Goal: Task Accomplishment & Management: Complete application form

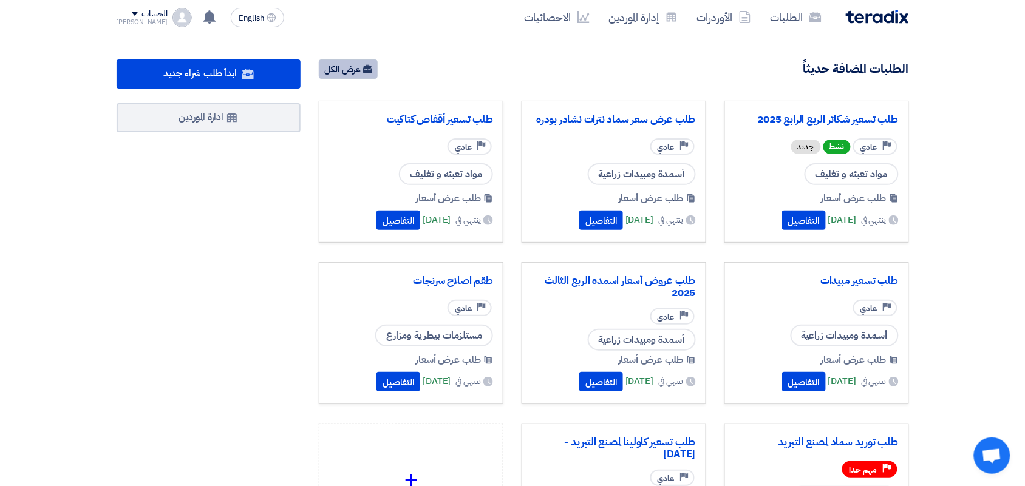
click at [351, 70] on link "عرض الكل" at bounding box center [348, 69] width 59 height 19
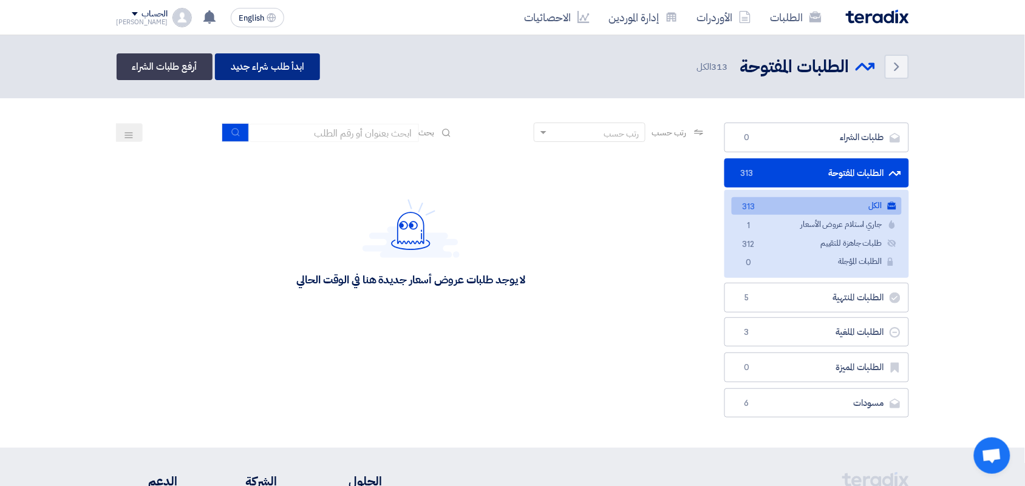
click at [252, 60] on link "ابدأ طلب شراء جديد" at bounding box center [267, 66] width 105 height 27
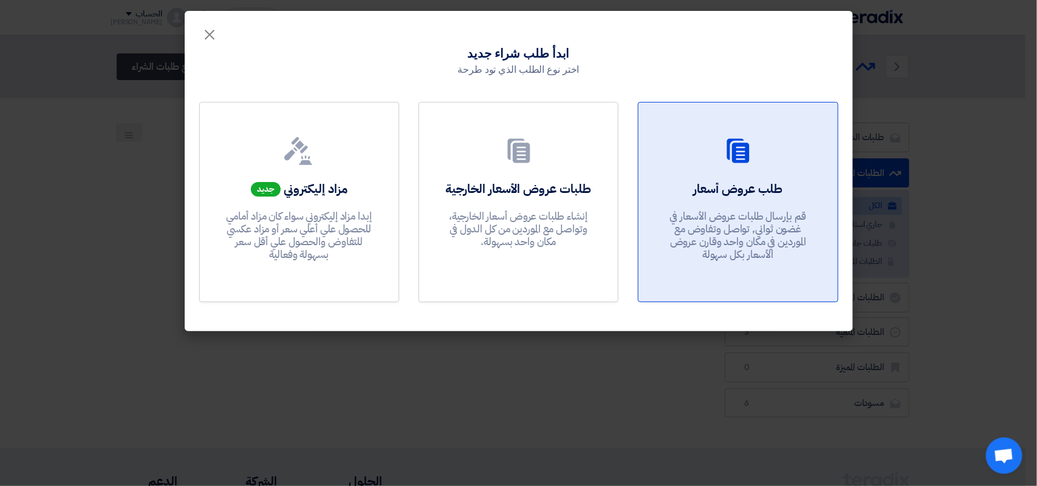
click at [718, 202] on div "طلب عروض أسعار قم بإرسال طلبات عروض الأسعار في غضون ثواني, تواصل وتفاوض مع المو…" at bounding box center [737, 223] width 169 height 87
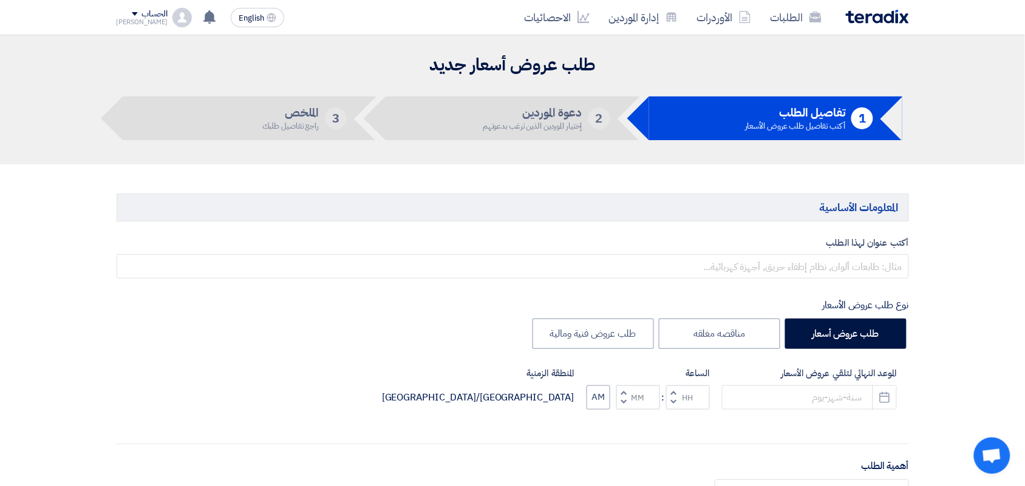
drag, startPoint x: 858, startPoint y: 244, endPoint x: 855, endPoint y: 252, distance: 8.3
click at [855, 249] on label "أكتب عنوان لهذا الطلب" at bounding box center [513, 243] width 793 height 14
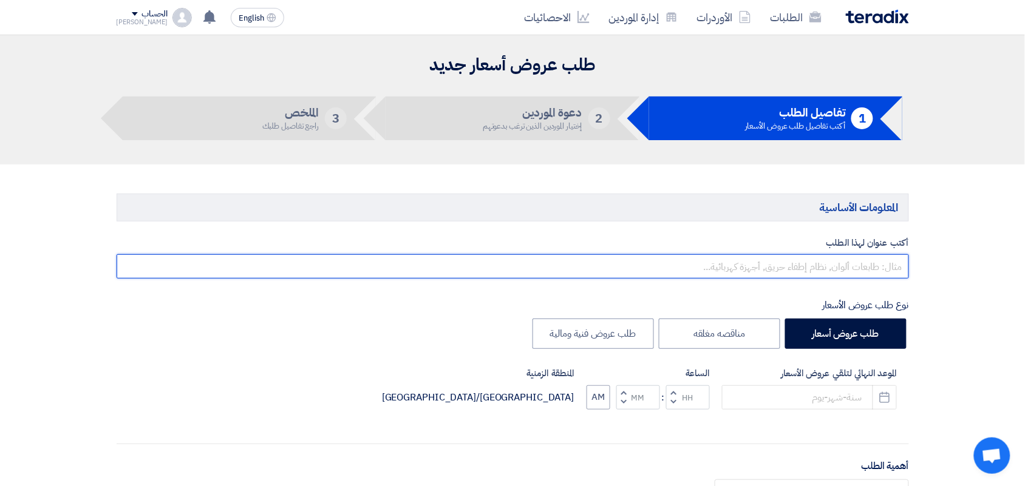
click at [854, 256] on input "text" at bounding box center [513, 266] width 793 height 24
type input "طلب تصنيع أكياس نت لبساكت الزيتون"
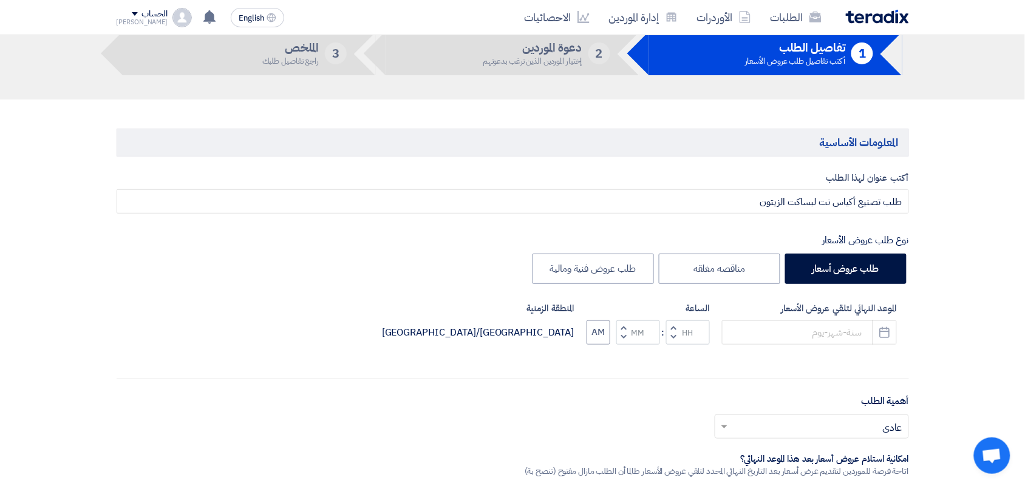
scroll to position [152, 0]
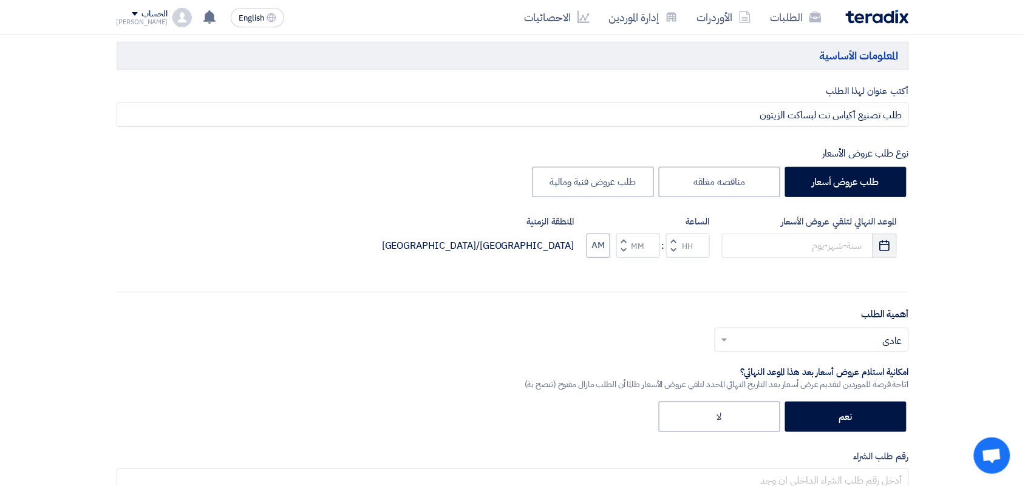
click at [885, 244] on icon "Pick a date" at bounding box center [885, 246] width 12 height 12
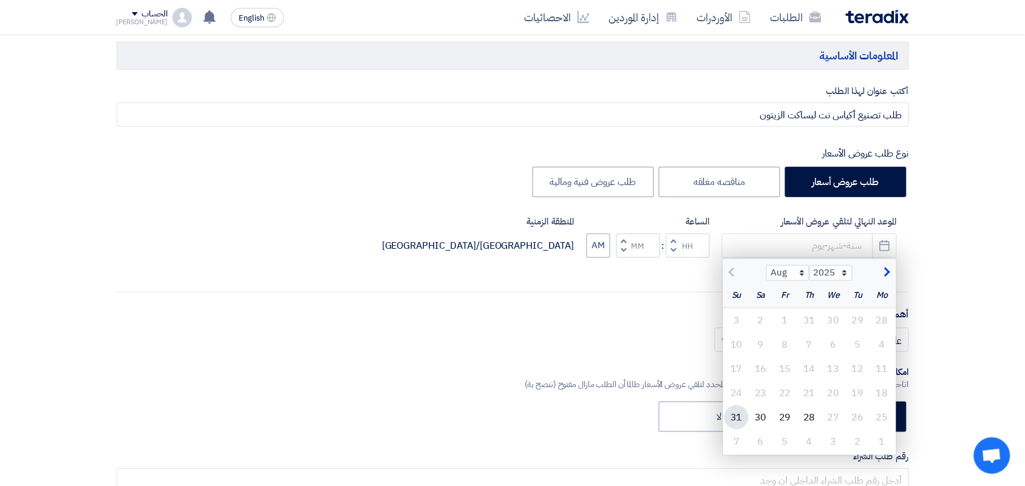
click at [744, 414] on div "31" at bounding box center [737, 418] width 24 height 24
type input "[DATE]"
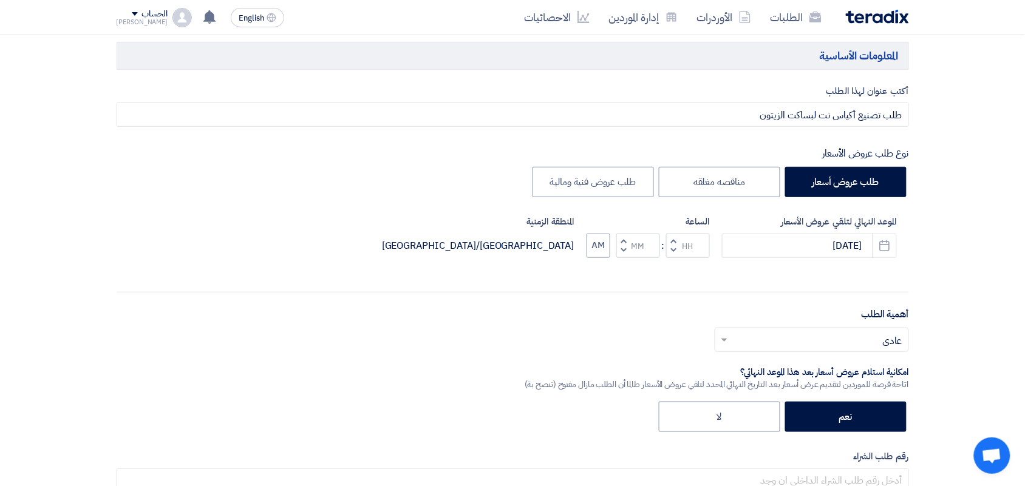
click at [675, 247] on span "button" at bounding box center [673, 250] width 4 height 9
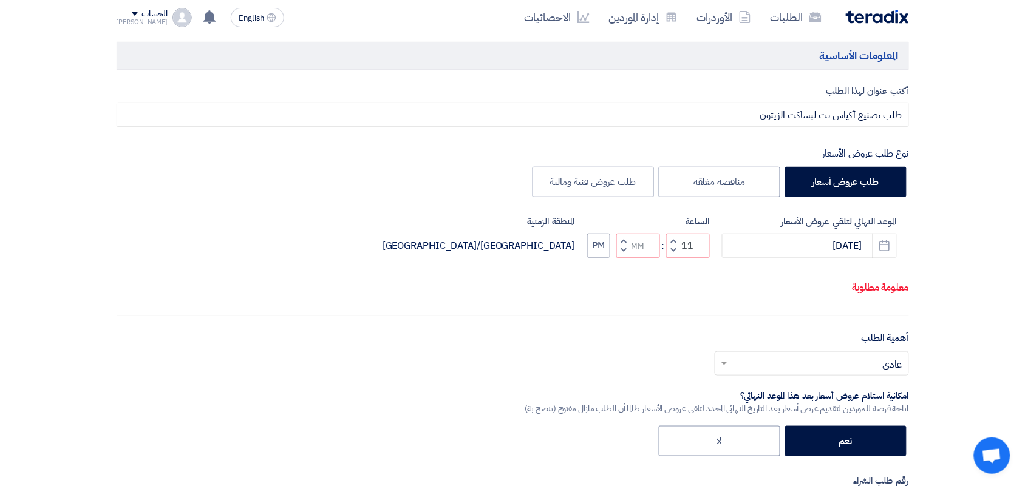
click at [627, 247] on button "Decrement minutes" at bounding box center [623, 250] width 15 height 15
type input "10"
type input "59"
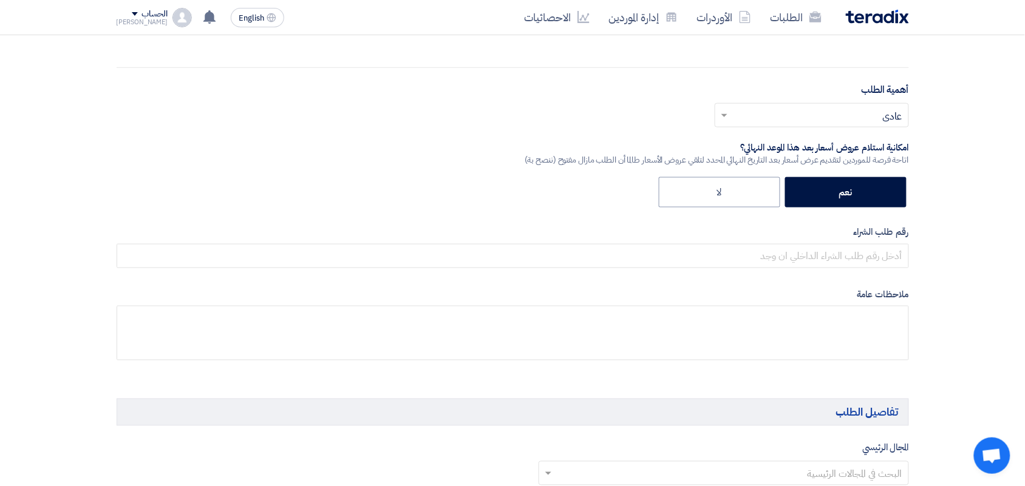
scroll to position [380, 0]
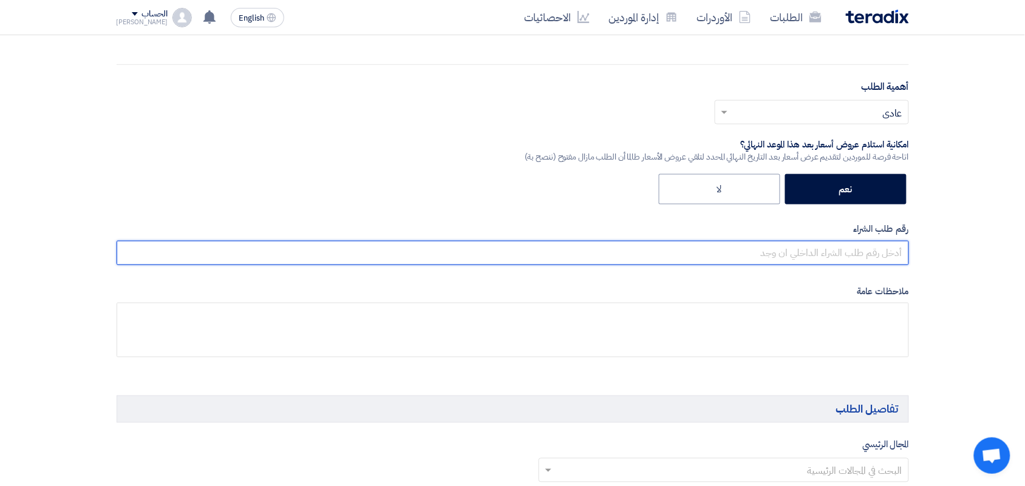
click at [824, 251] on input "text" at bounding box center [513, 253] width 793 height 24
click at [701, 255] on input "text" at bounding box center [513, 253] width 793 height 24
paste input "163401"
type input "163401"
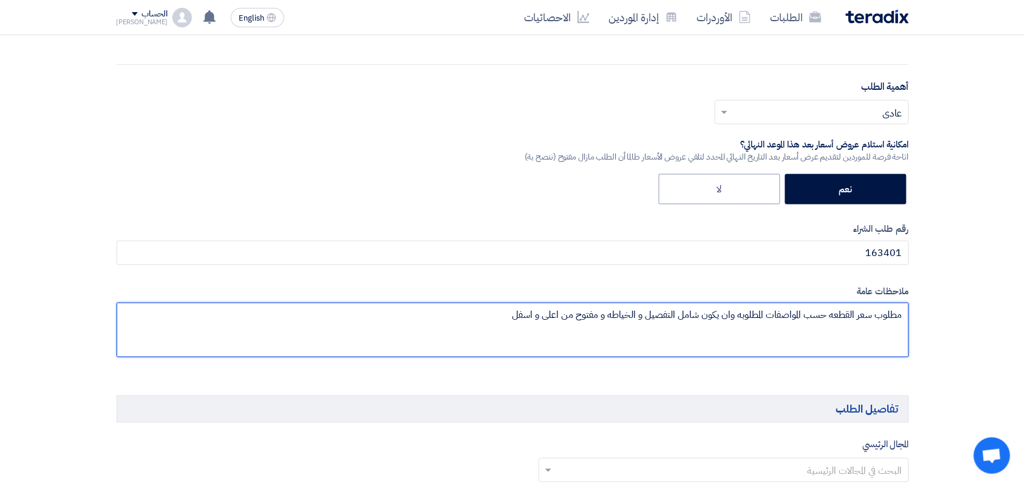
type textarea "مطلوب سعر القطعه حسب المواصفات المطلوبه وان يكون شامل التفصيل و الخياطه و مفتوح…"
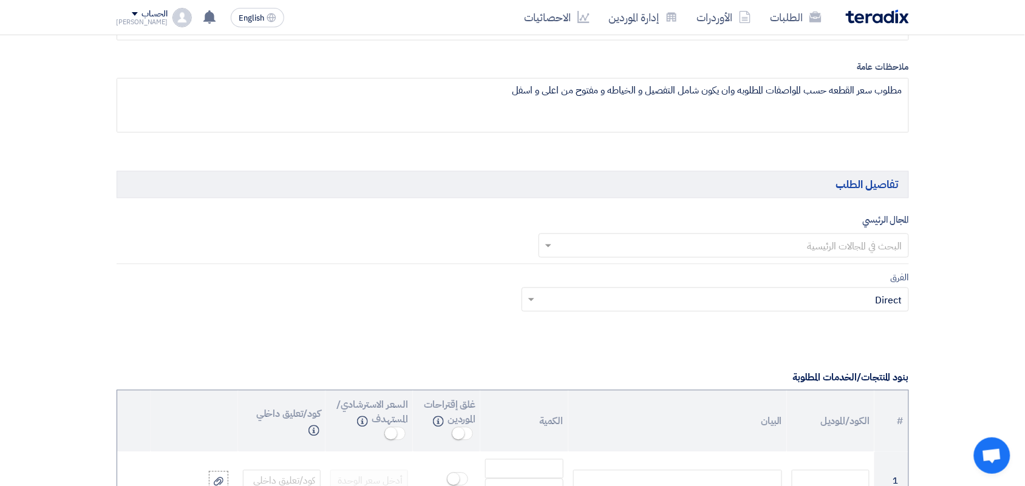
scroll to position [607, 0]
click at [836, 254] on input "text" at bounding box center [731, 244] width 346 height 20
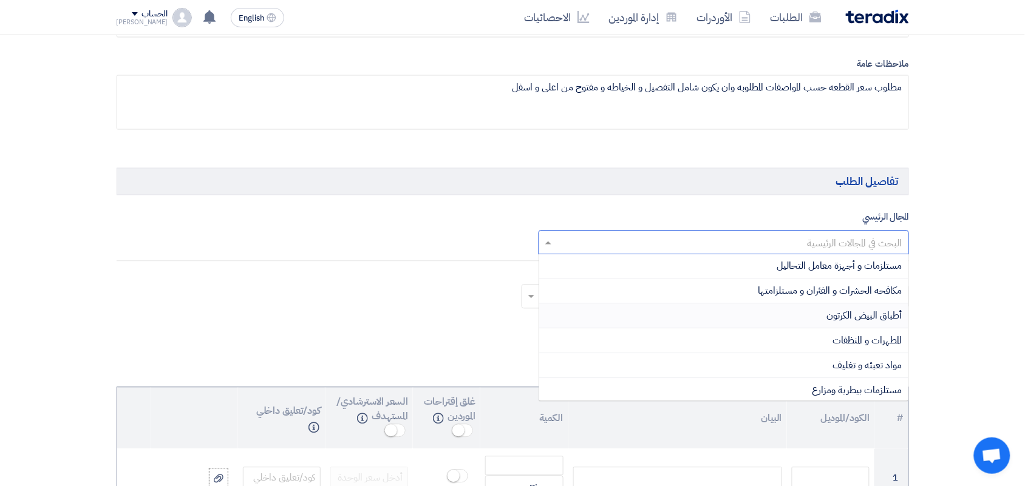
scroll to position [76, 0]
click at [806, 344] on div "مواد تعبئه و تغليف" at bounding box center [723, 341] width 369 height 25
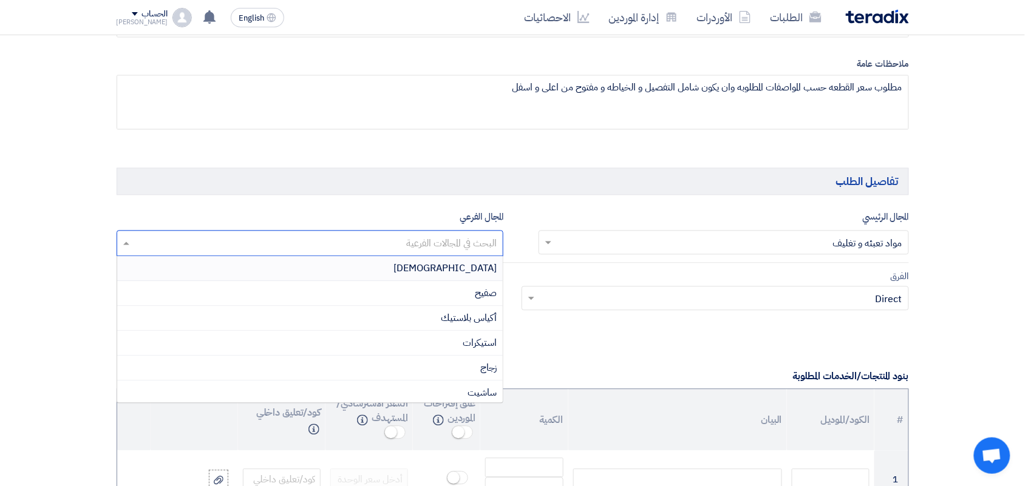
click at [380, 240] on input "text" at bounding box center [309, 245] width 375 height 20
click at [431, 332] on div "أكياس بلاستيك" at bounding box center [310, 319] width 386 height 25
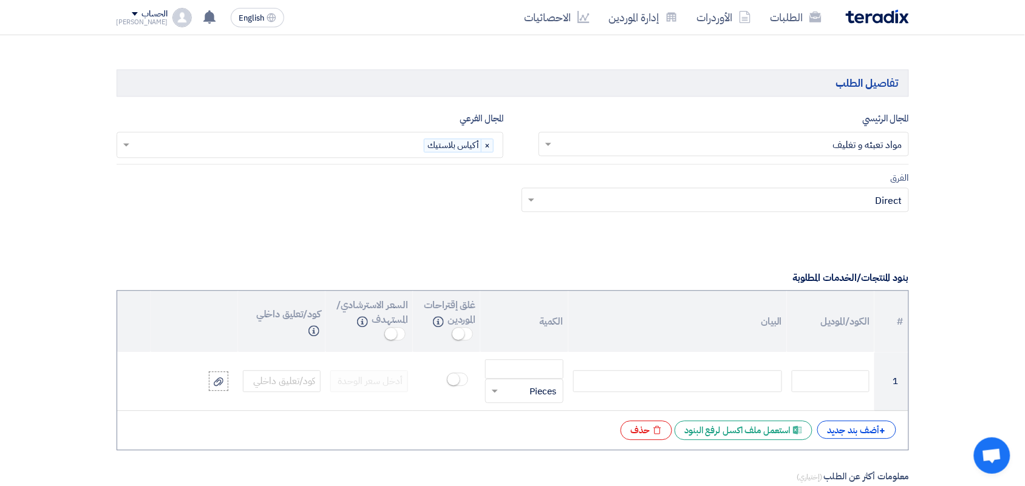
scroll to position [835, 0]
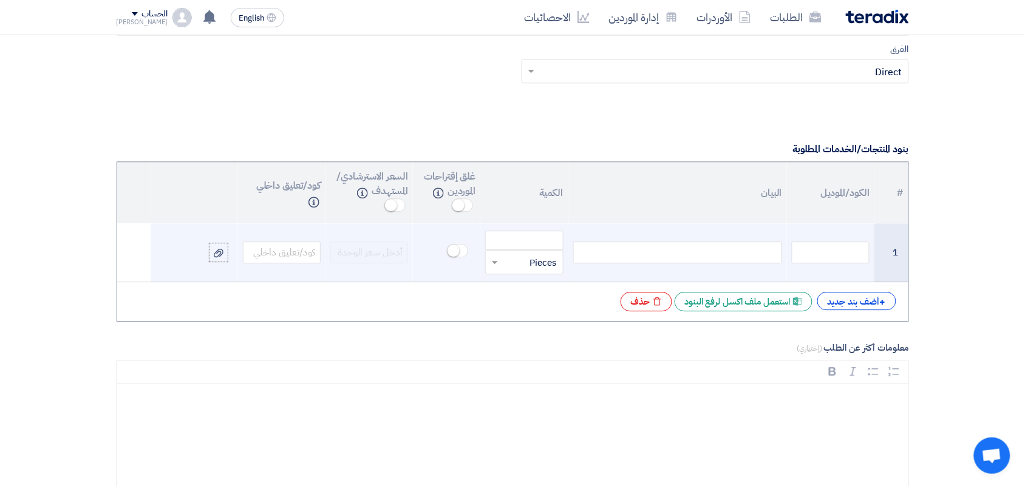
click at [730, 257] on div at bounding box center [677, 253] width 209 height 22
paste div
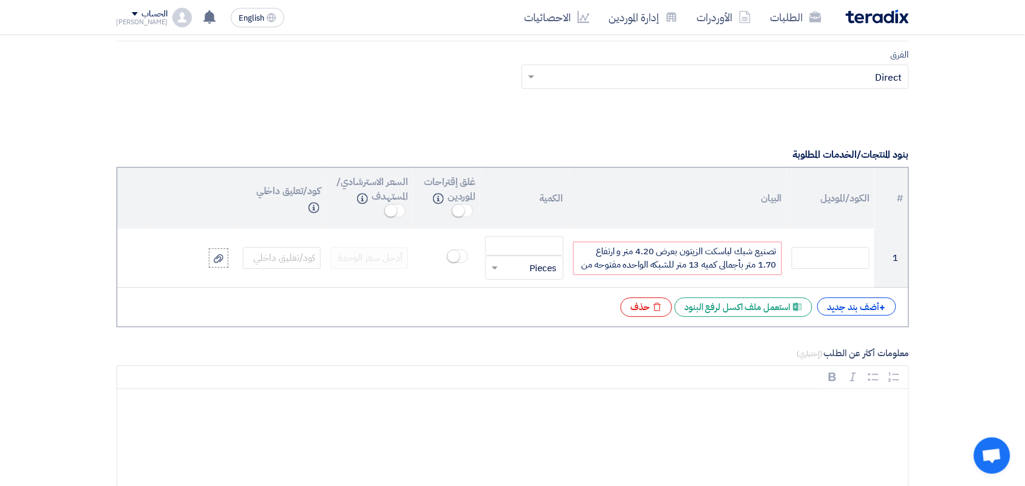
scroll to position [824, 0]
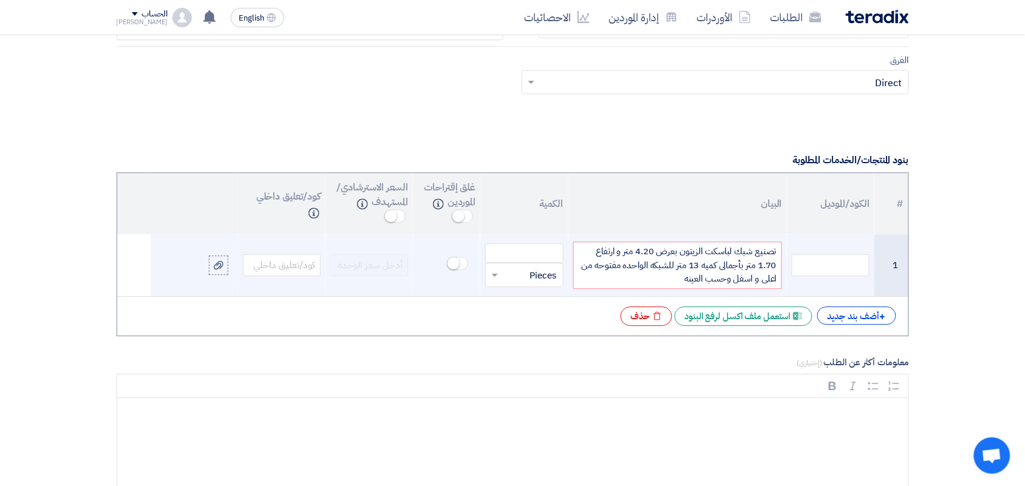
click at [735, 268] on div "تصنيع شبك لباسكت الزيتون بعرض 4.20 متر و ارتفاع 1.70 متر بأجمالى كميه 13 متر لل…" at bounding box center [677, 265] width 209 height 47
drag, startPoint x: 732, startPoint y: 265, endPoint x: 711, endPoint y: 268, distance: 20.9
click at [711, 266] on div "تصنيع شبك لباسكت الزيتون بعرض 4.20 متر و ارتفاع 1.70 متر بأجمالى كميه 13 متر لل…" at bounding box center [677, 265] width 209 height 47
drag, startPoint x: 742, startPoint y: 268, endPoint x: 623, endPoint y: 268, distance: 119.0
click at [623, 268] on div "تصنيع شبك لباسكت الزيتون بعرض 4.20 متر و ارتفاع 1.70 متر بأجمالى كميه 13 متر لل…" at bounding box center [677, 265] width 209 height 47
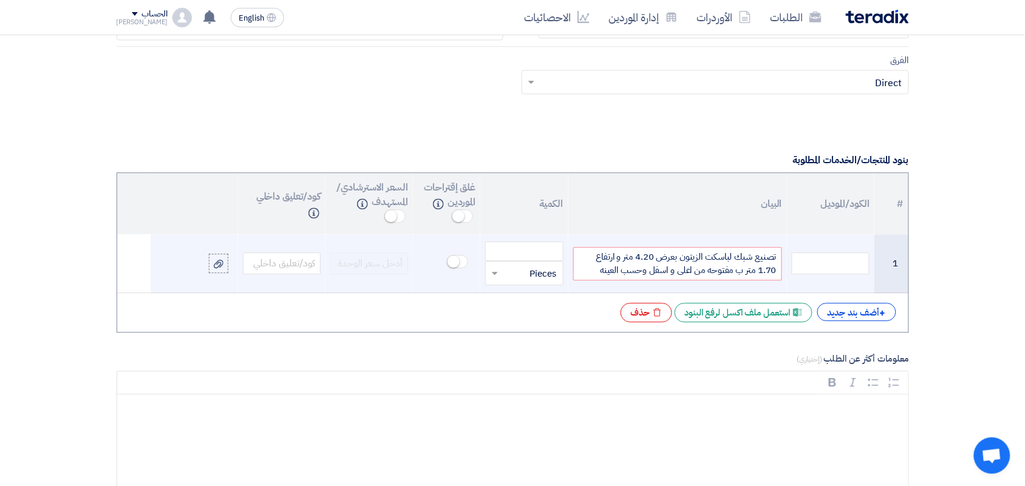
scroll to position [830, 0]
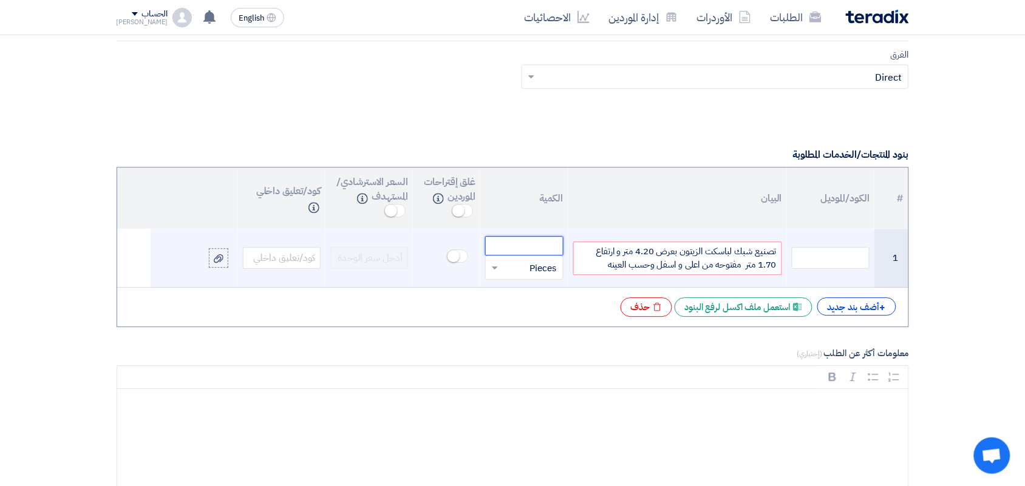
click at [517, 240] on input "number" at bounding box center [524, 245] width 78 height 19
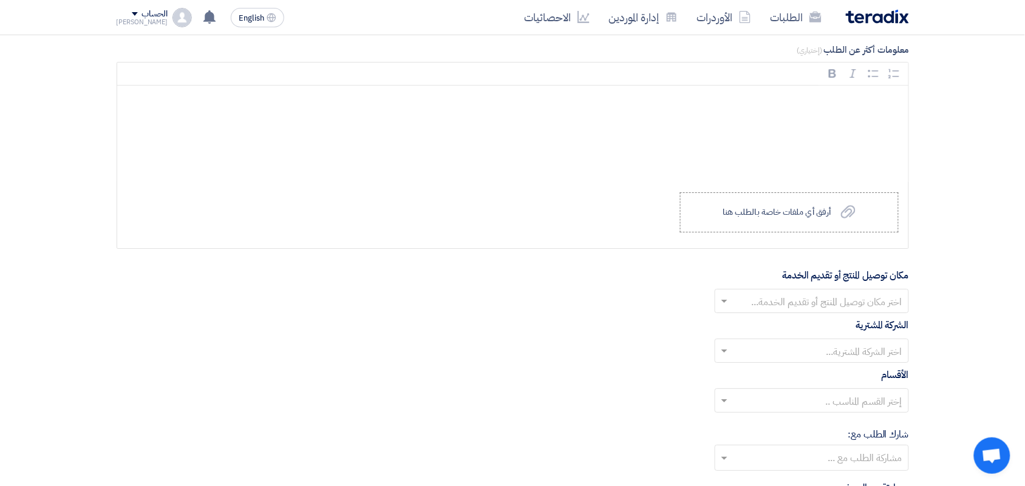
scroll to position [1285, 0]
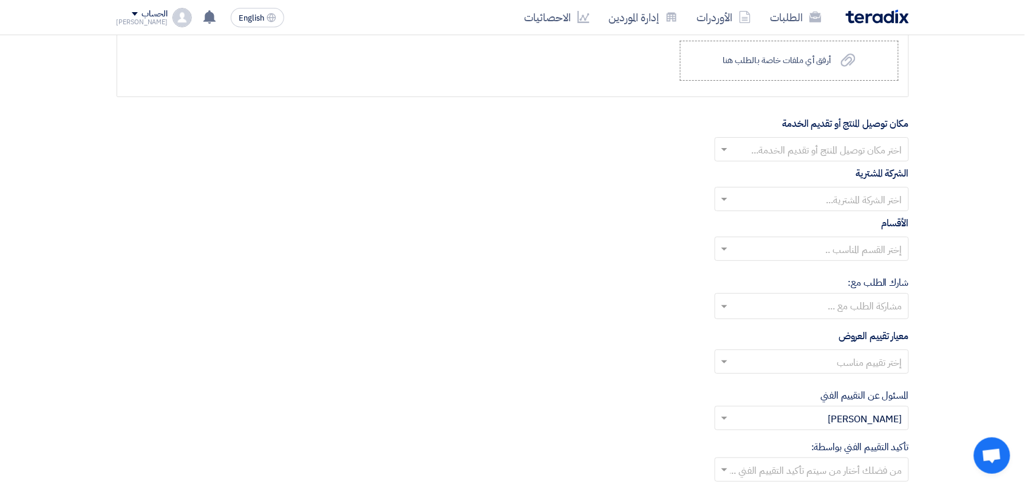
type input "70"
click at [766, 154] on input "text" at bounding box center [819, 151] width 170 height 20
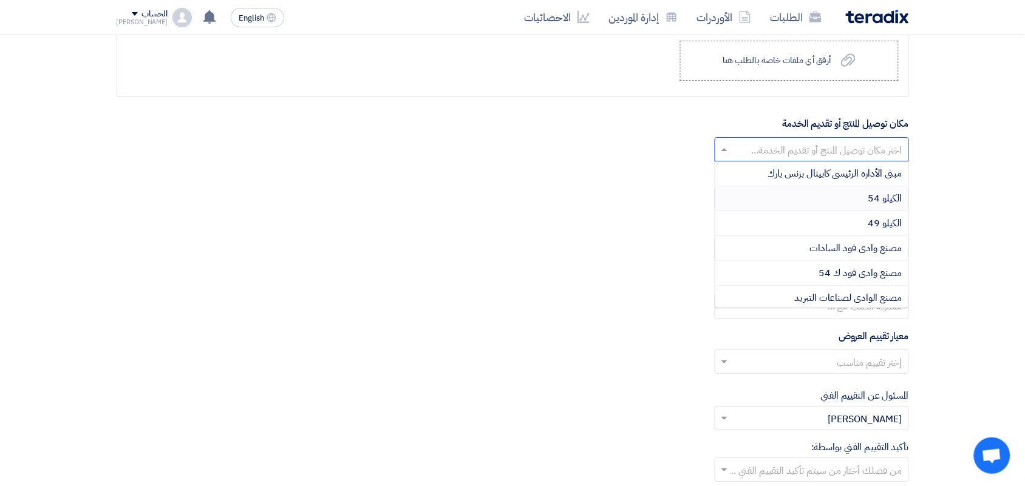
click at [773, 202] on div "الكيلو 54" at bounding box center [811, 198] width 193 height 25
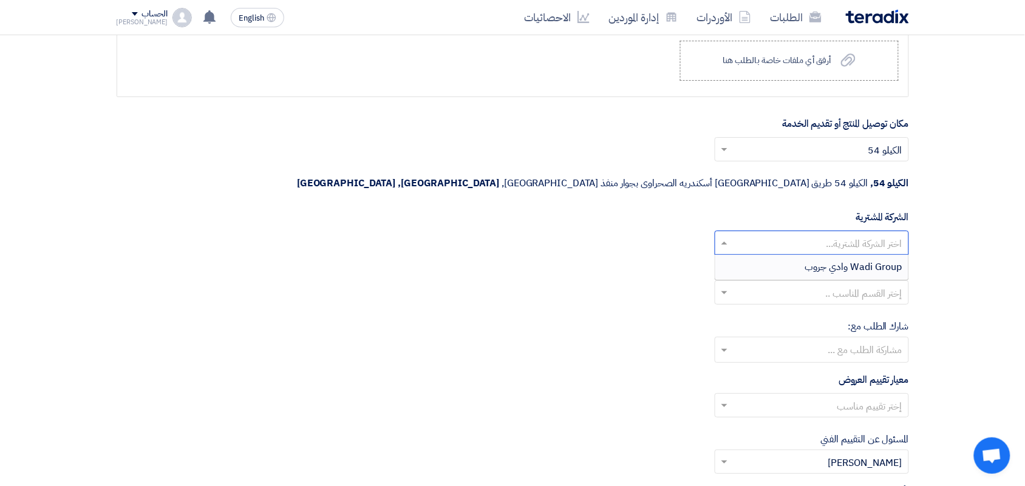
click at [765, 234] on input "text" at bounding box center [819, 244] width 170 height 20
click at [773, 255] on div "Wadi Group وادي جروب" at bounding box center [811, 267] width 193 height 24
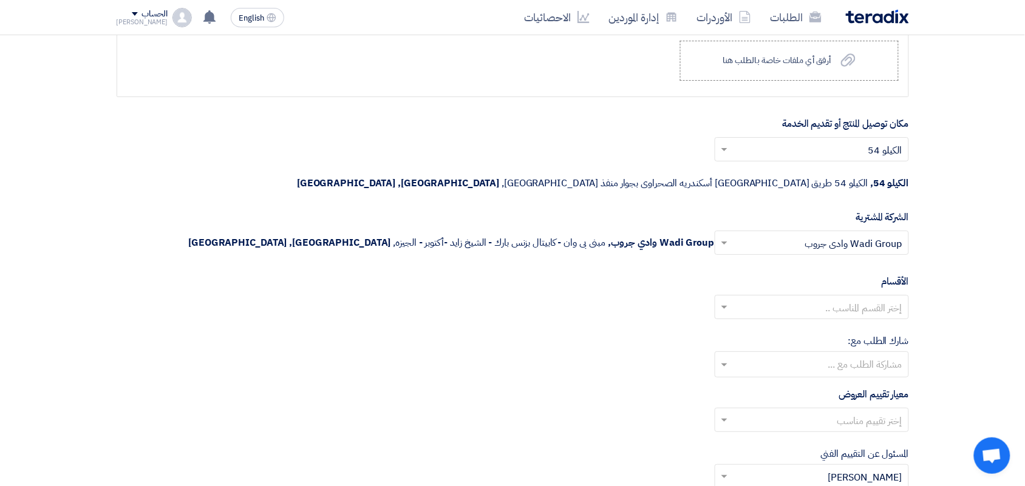
click at [768, 299] on input "text" at bounding box center [819, 309] width 170 height 20
click at [769, 319] on div "--" at bounding box center [811, 331] width 193 height 24
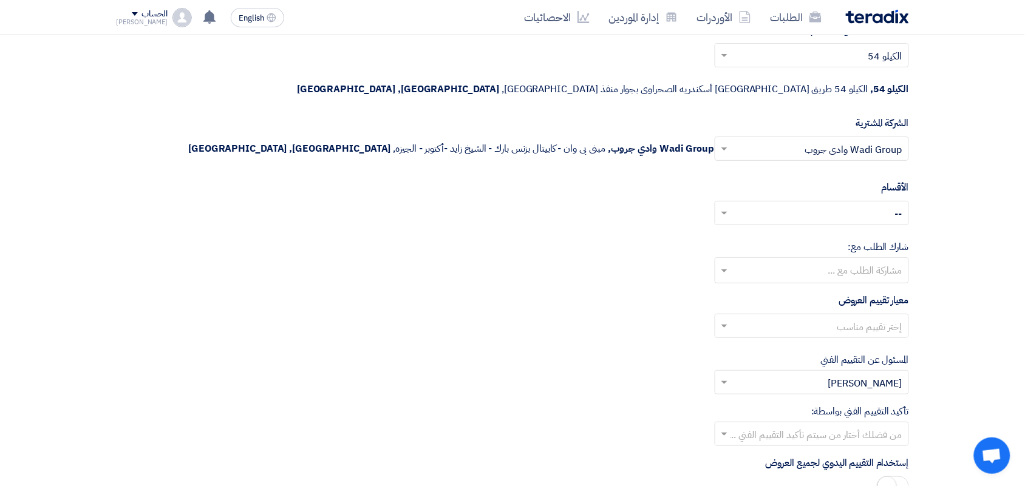
scroll to position [1513, 0]
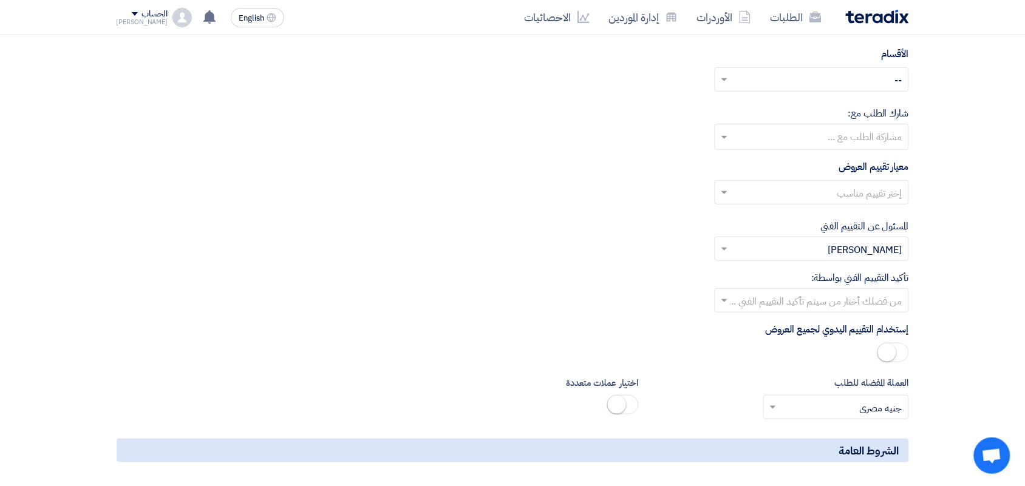
click at [774, 184] on input "text" at bounding box center [819, 194] width 170 height 20
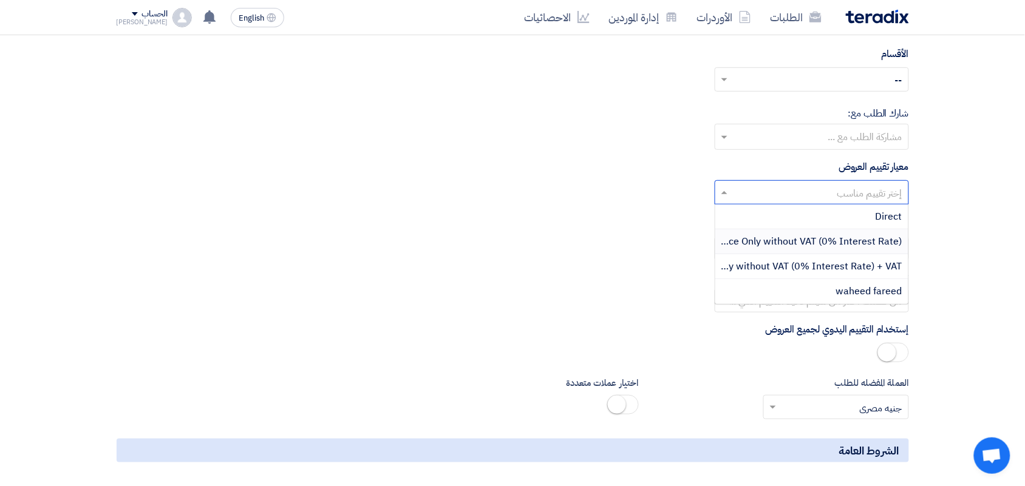
click at [782, 205] on div "Direct" at bounding box center [811, 217] width 193 height 25
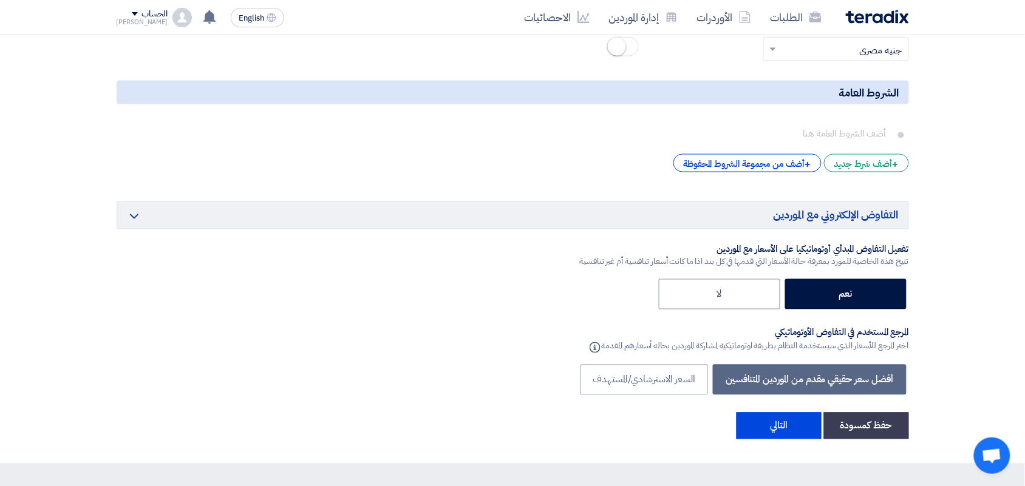
scroll to position [1892, 0]
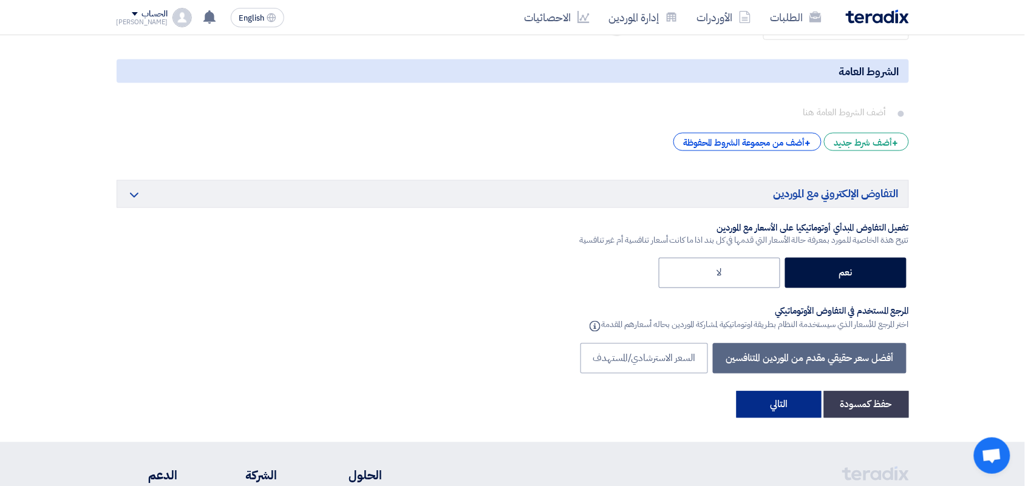
click at [782, 392] on button "التالي" at bounding box center [779, 405] width 85 height 27
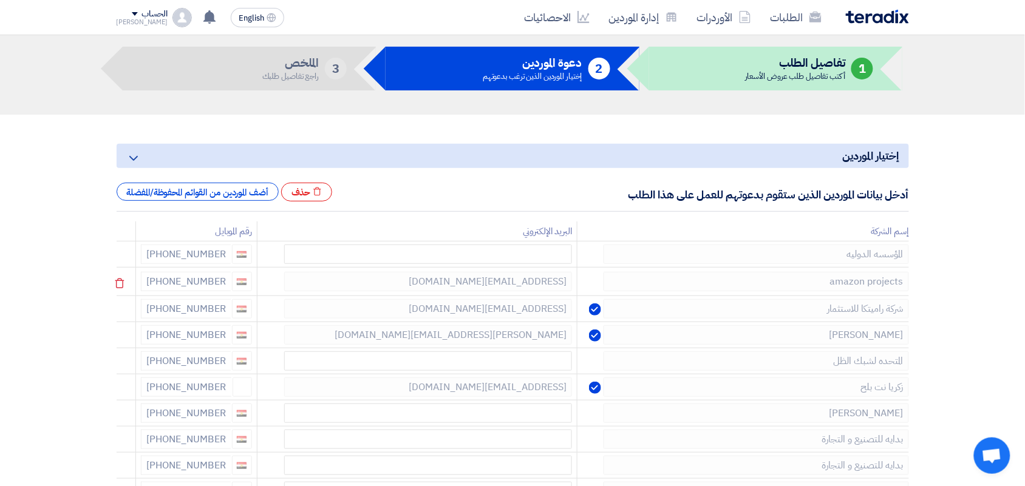
scroll to position [76, 0]
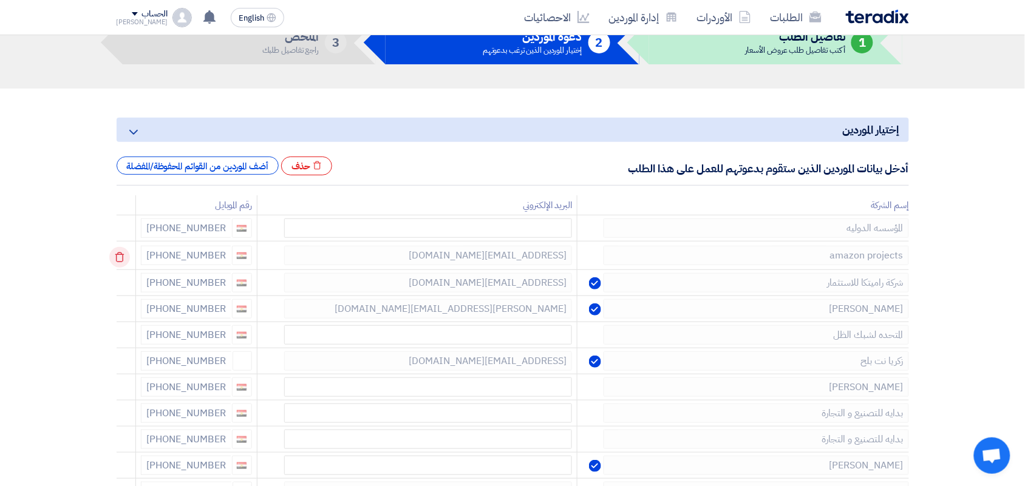
click at [122, 256] on use at bounding box center [119, 258] width 9 height 10
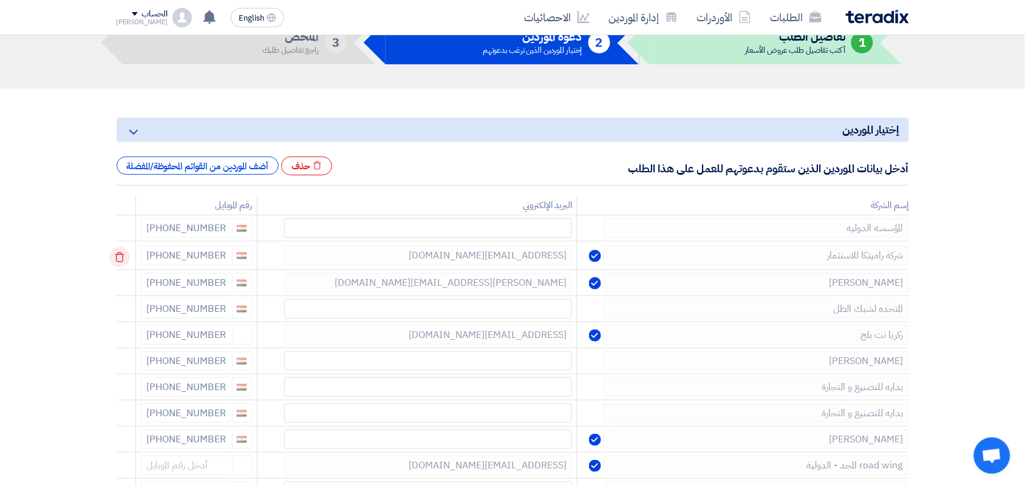
click at [119, 256] on icon at bounding box center [119, 257] width 21 height 21
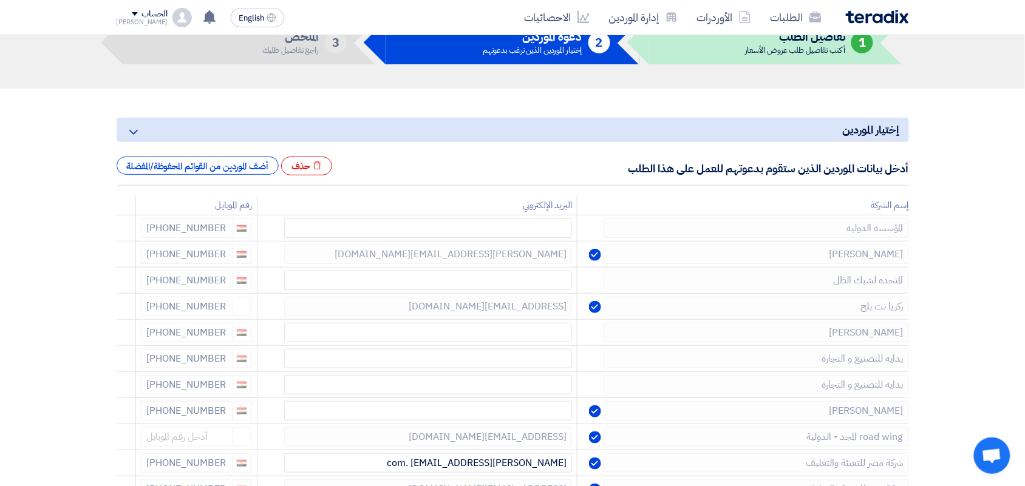
click at [0, 0] on icon at bounding box center [0, 0] width 0 height 0
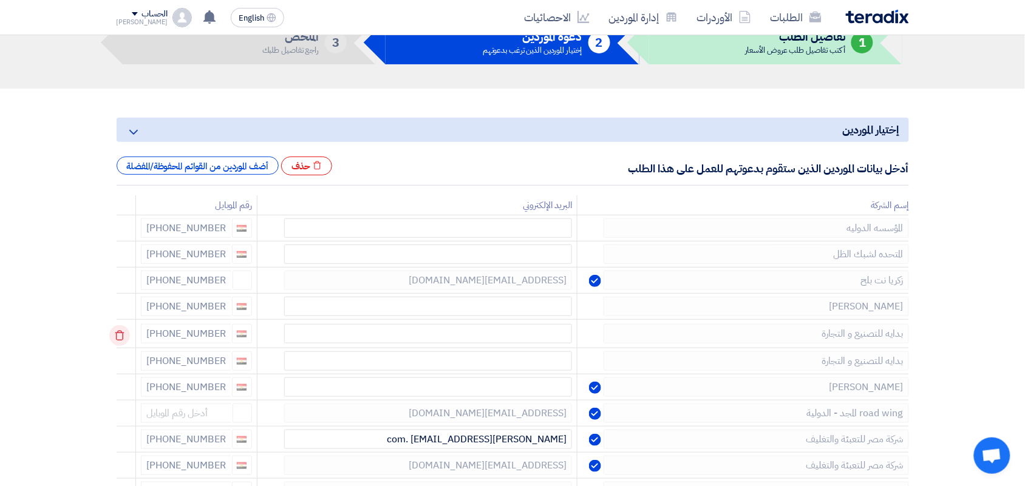
click at [123, 332] on icon at bounding box center [119, 336] width 21 height 21
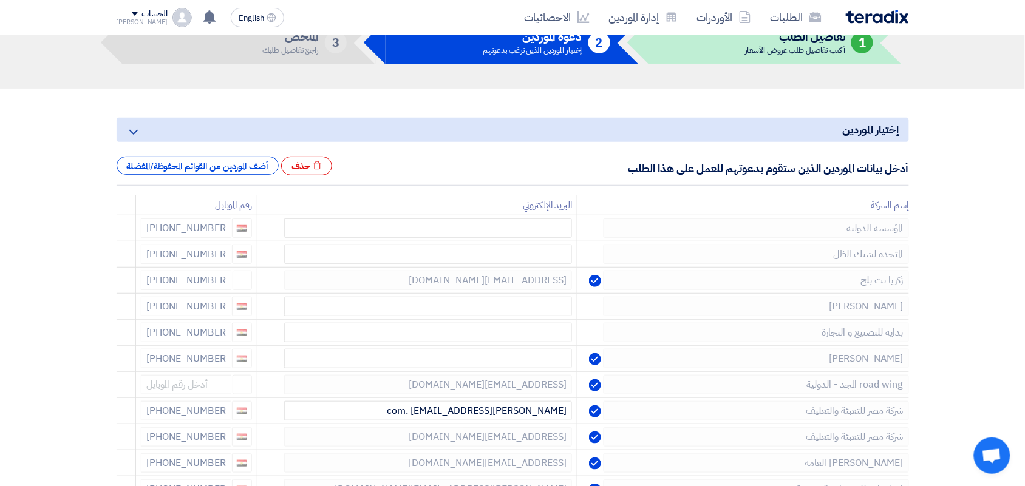
click at [0, 0] on icon at bounding box center [0, 0] width 0 height 0
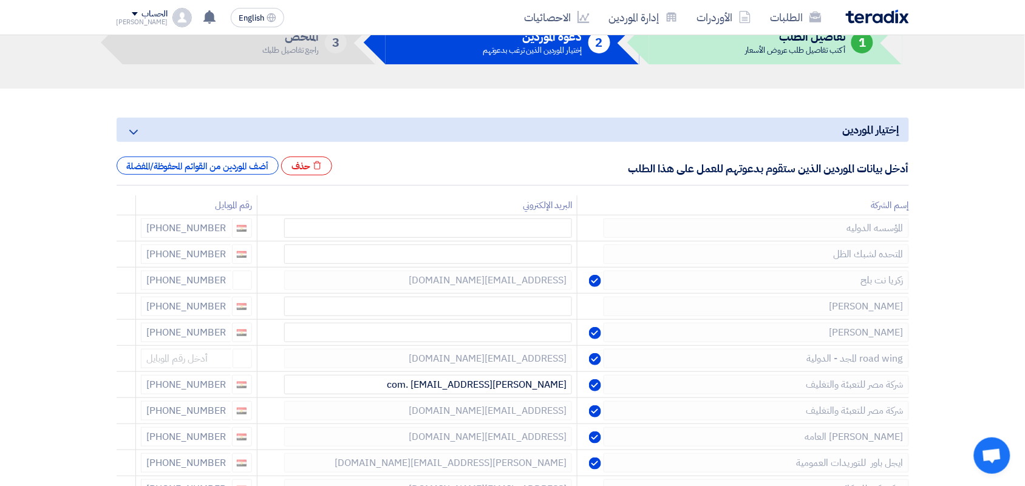
click at [0, 0] on icon at bounding box center [0, 0] width 0 height 0
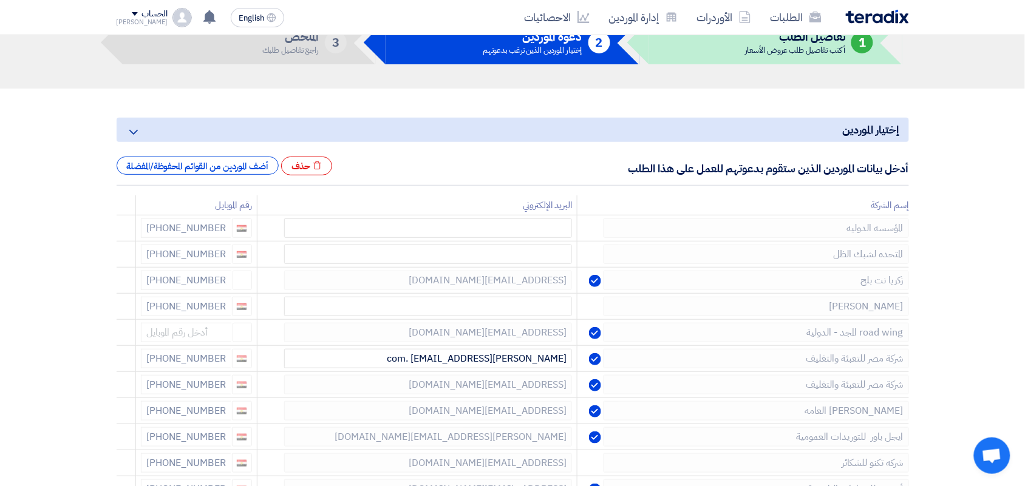
click at [0, 0] on icon at bounding box center [0, 0] width 0 height 0
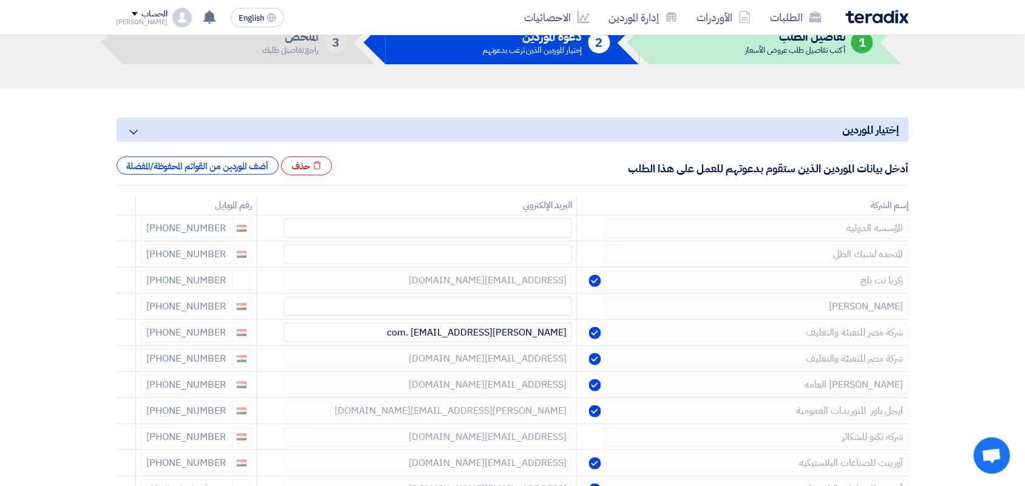
click at [0, 0] on icon at bounding box center [0, 0] width 0 height 0
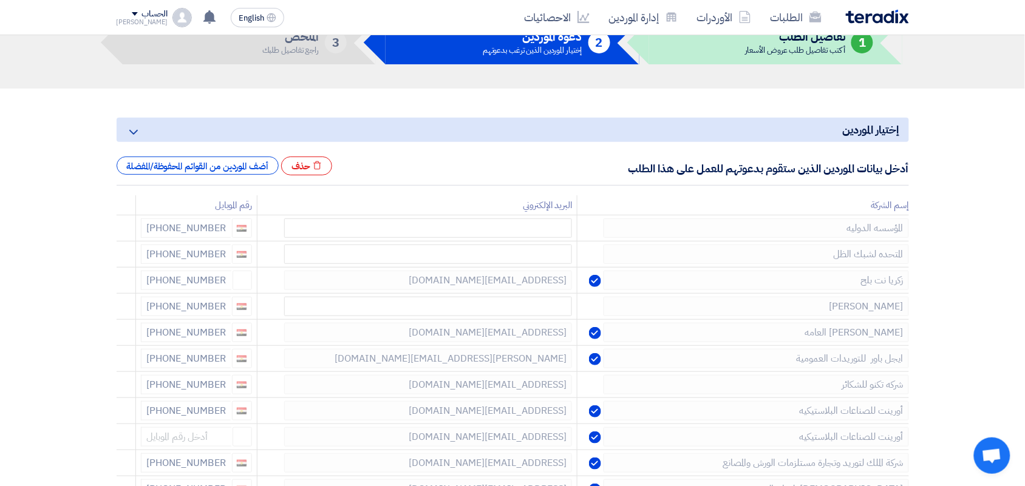
click at [0, 0] on icon at bounding box center [0, 0] width 0 height 0
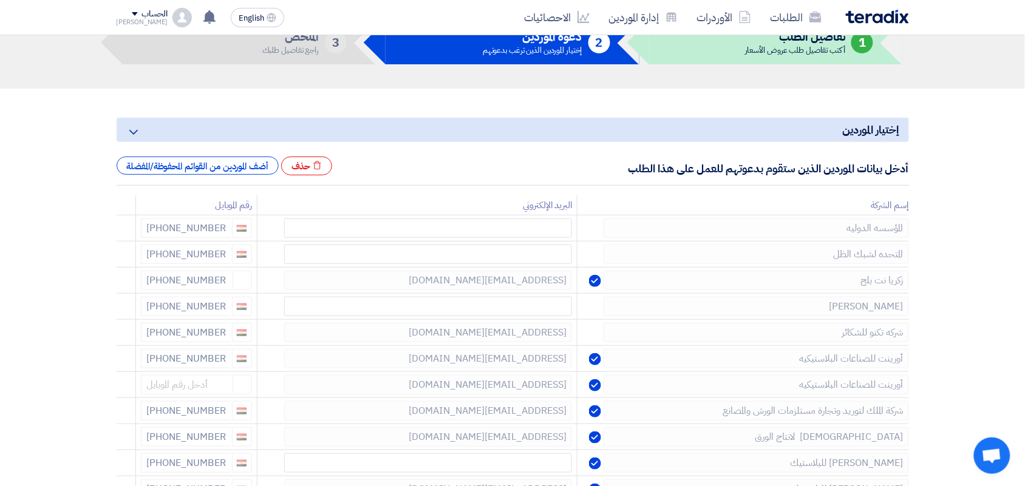
click at [0, 0] on icon at bounding box center [0, 0] width 0 height 0
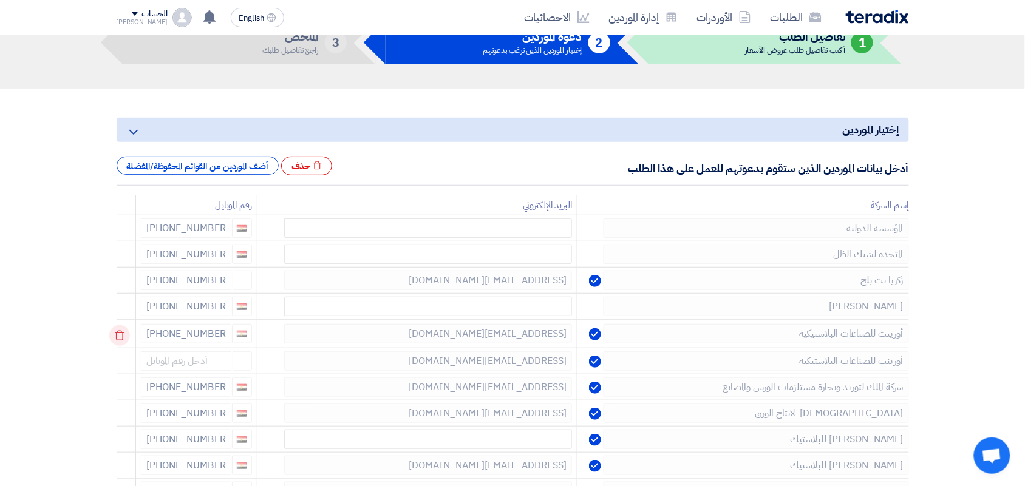
click at [123, 330] on icon at bounding box center [119, 336] width 21 height 21
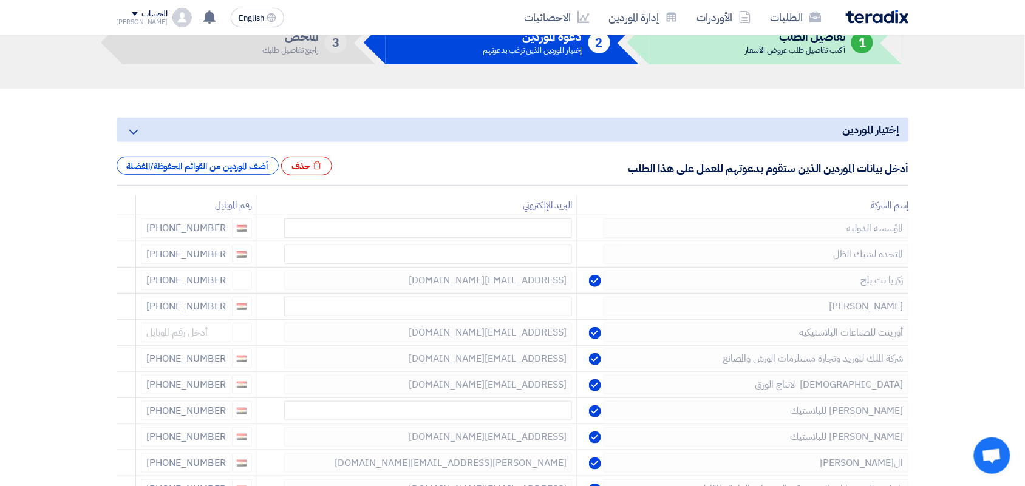
click at [0, 0] on icon at bounding box center [0, 0] width 0 height 0
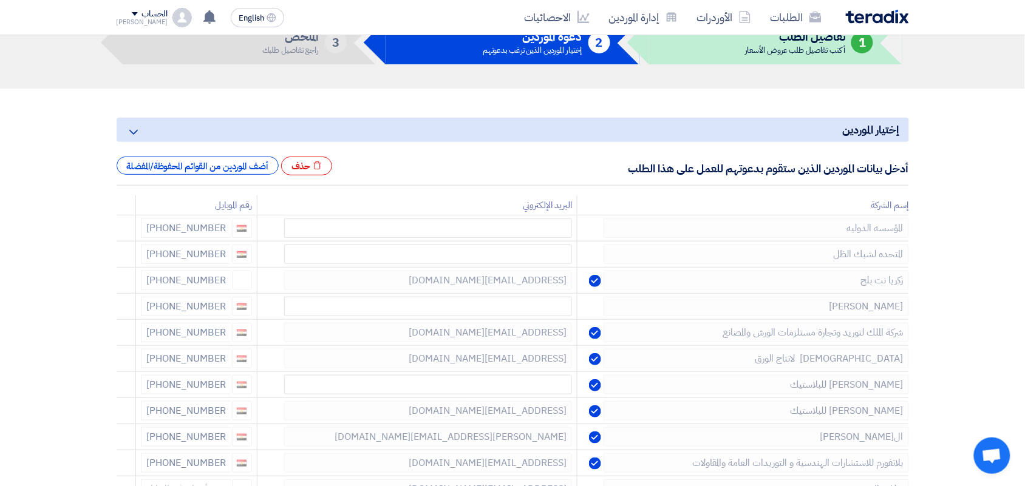
click at [0, 0] on icon at bounding box center [0, 0] width 0 height 0
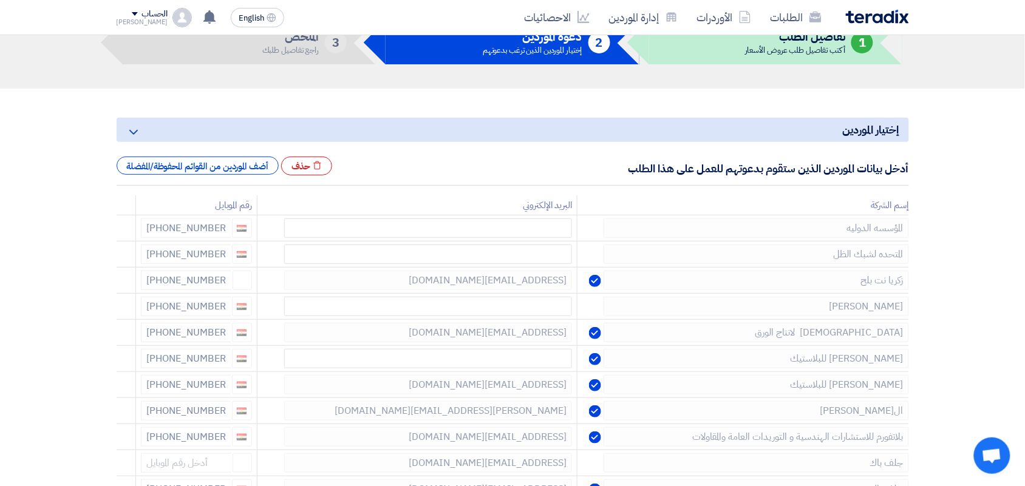
click at [0, 0] on icon at bounding box center [0, 0] width 0 height 0
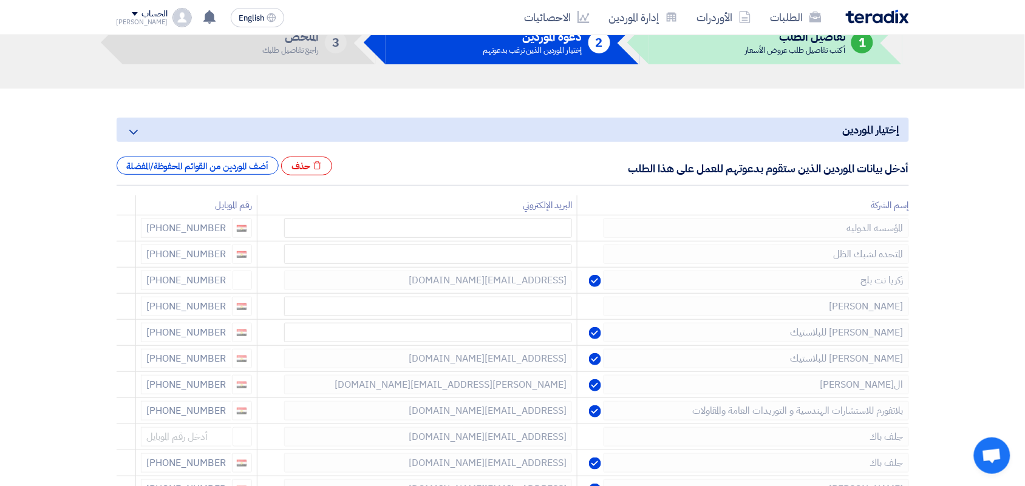
click at [0, 0] on icon at bounding box center [0, 0] width 0 height 0
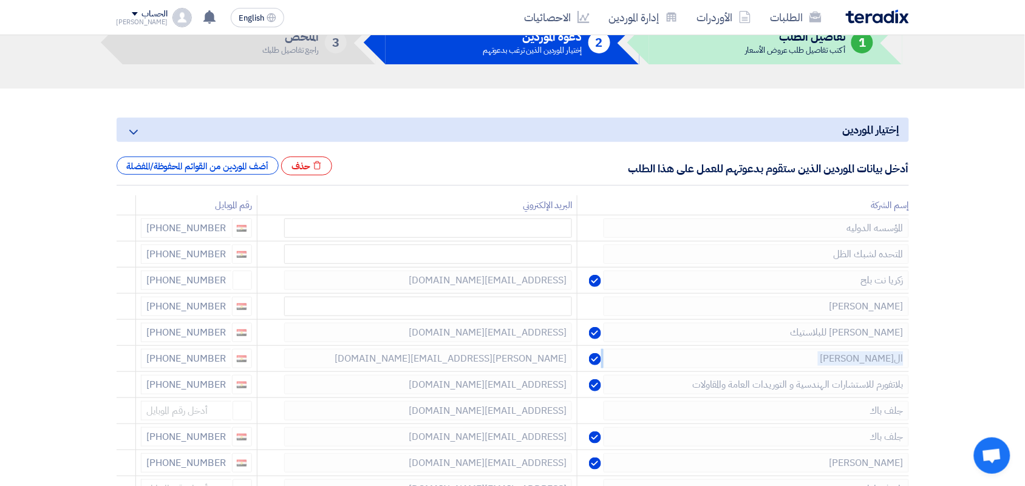
click at [0, 0] on icon at bounding box center [0, 0] width 0 height 0
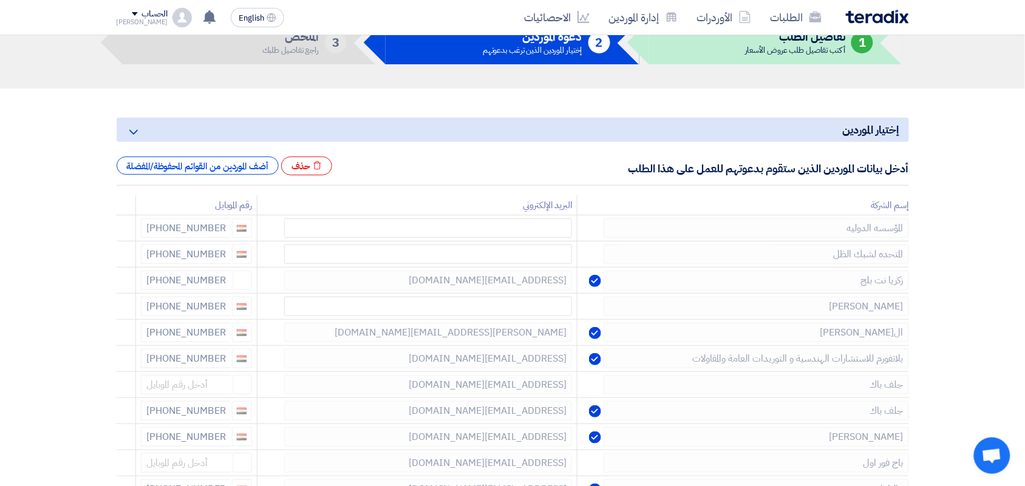
click at [0, 0] on icon at bounding box center [0, 0] width 0 height 0
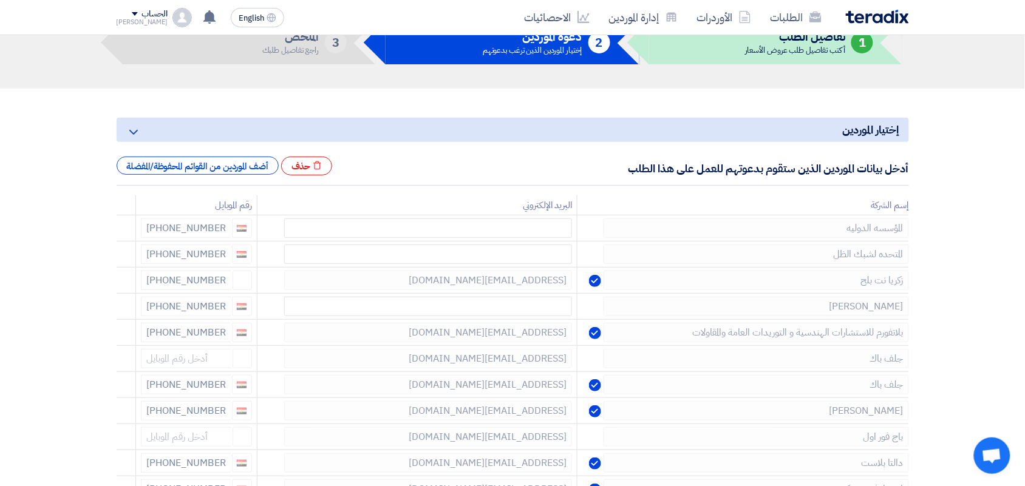
click at [0, 0] on icon at bounding box center [0, 0] width 0 height 0
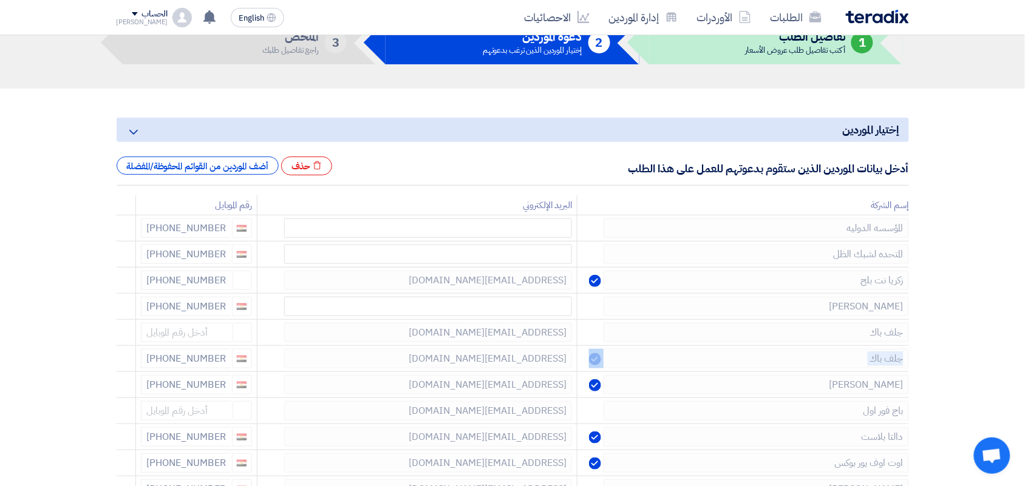
click at [0, 0] on icon at bounding box center [0, 0] width 0 height 0
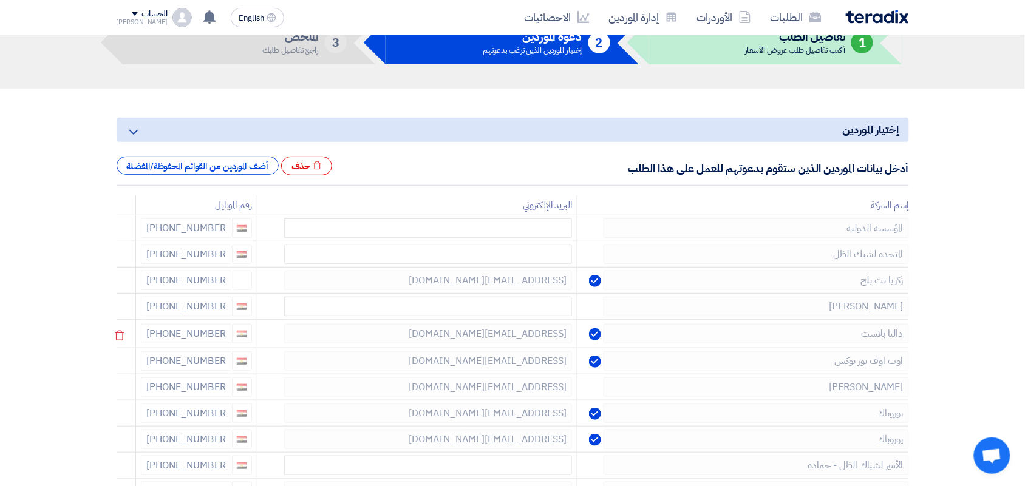
click at [123, 329] on icon at bounding box center [119, 336] width 21 height 21
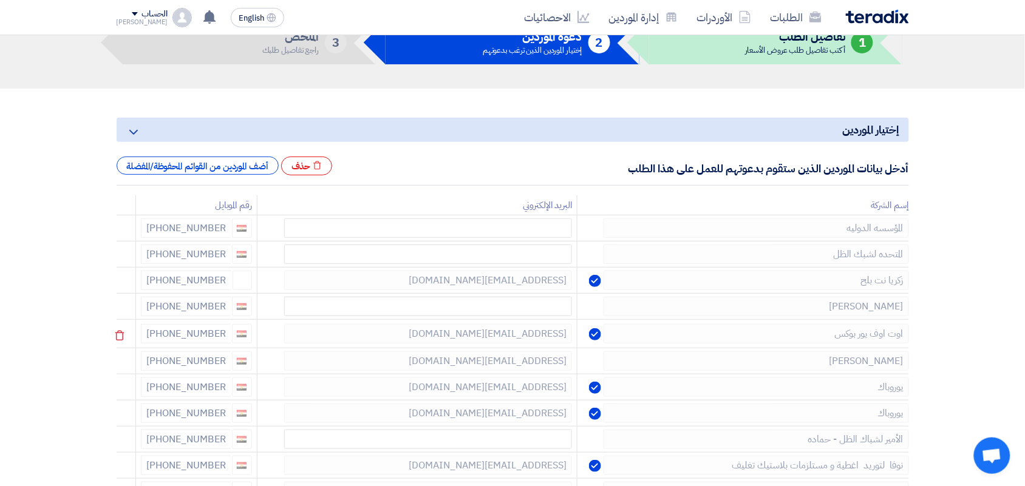
click at [123, 326] on td at bounding box center [126, 334] width 19 height 29
click at [123, 335] on icon at bounding box center [119, 336] width 21 height 21
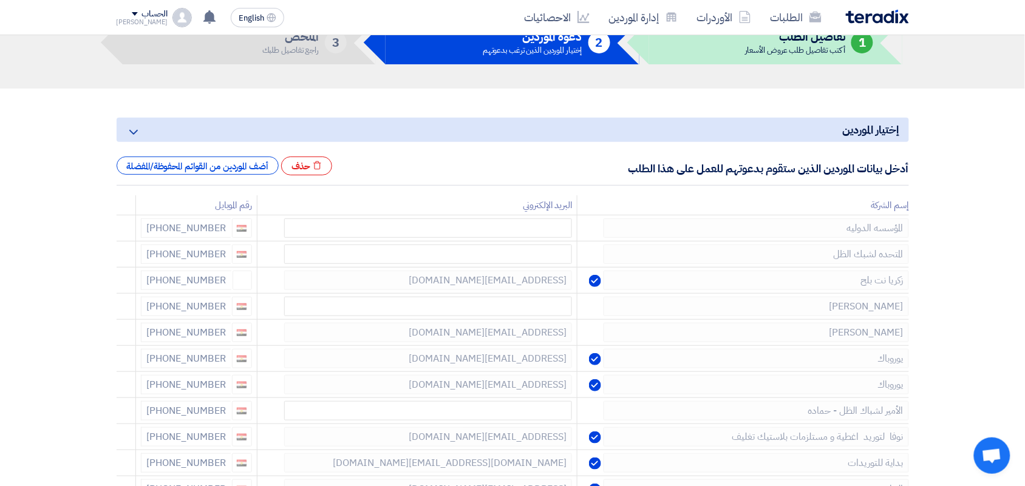
click at [0, 0] on icon at bounding box center [0, 0] width 0 height 0
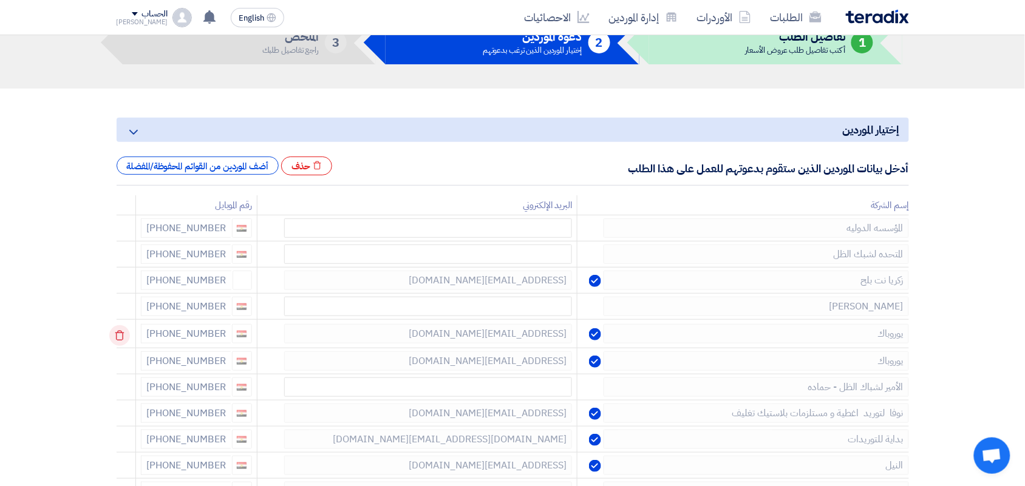
click at [123, 334] on icon at bounding box center [119, 336] width 21 height 21
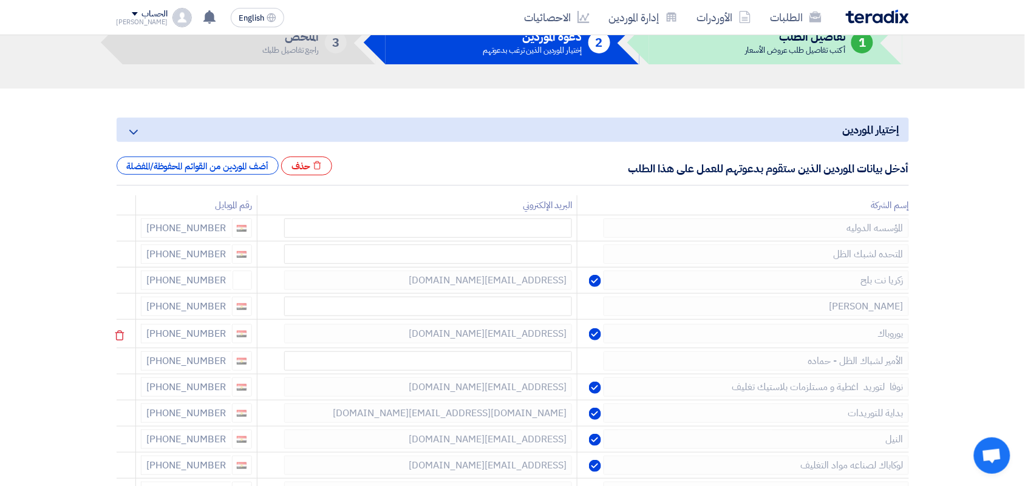
click at [123, 334] on use at bounding box center [119, 336] width 9 height 10
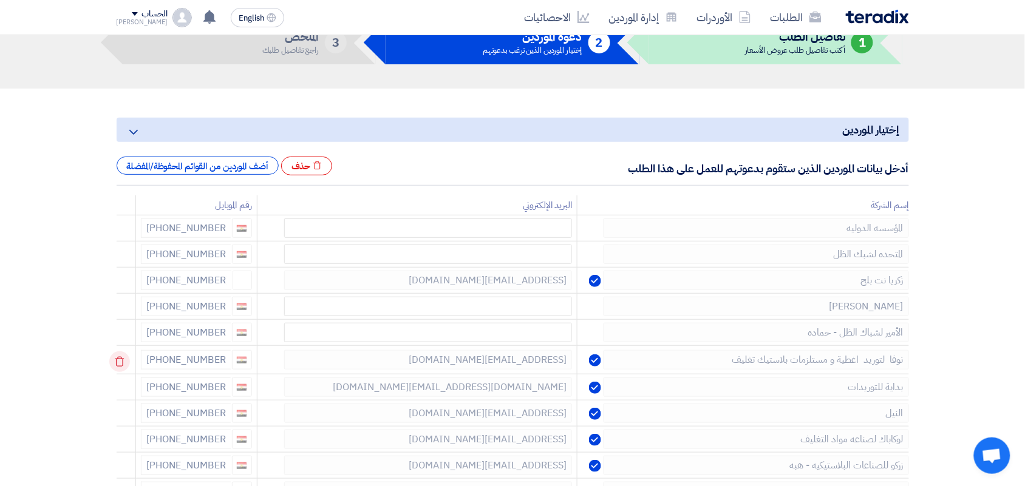
click at [117, 358] on icon at bounding box center [119, 362] width 21 height 21
click at [0, 0] on icon at bounding box center [0, 0] width 0 height 0
click at [123, 387] on use at bounding box center [119, 388] width 9 height 10
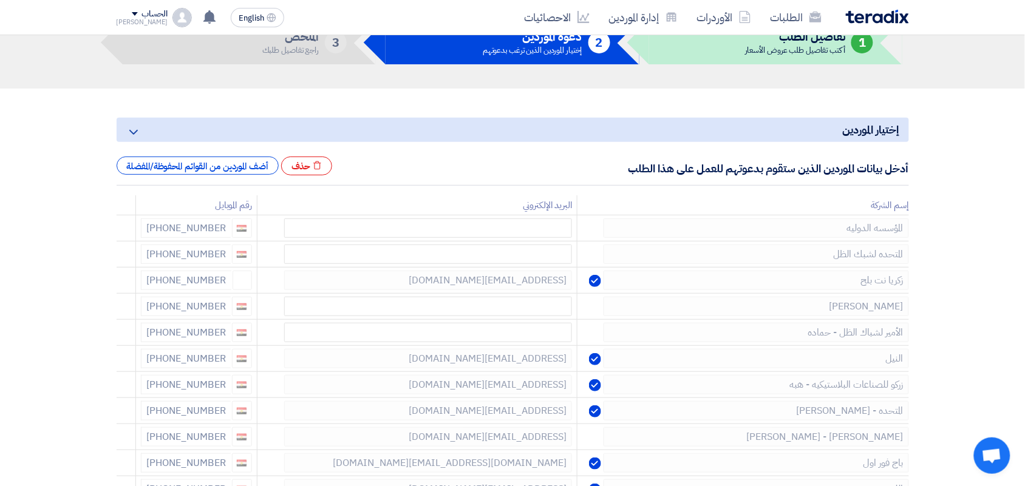
click at [0, 0] on use at bounding box center [0, 0] width 0 height 0
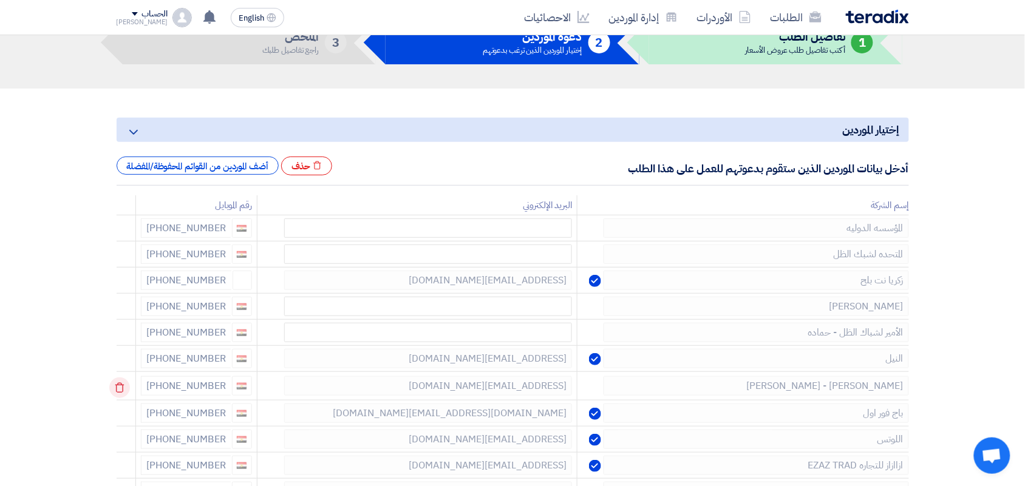
click at [121, 386] on icon at bounding box center [119, 388] width 21 height 21
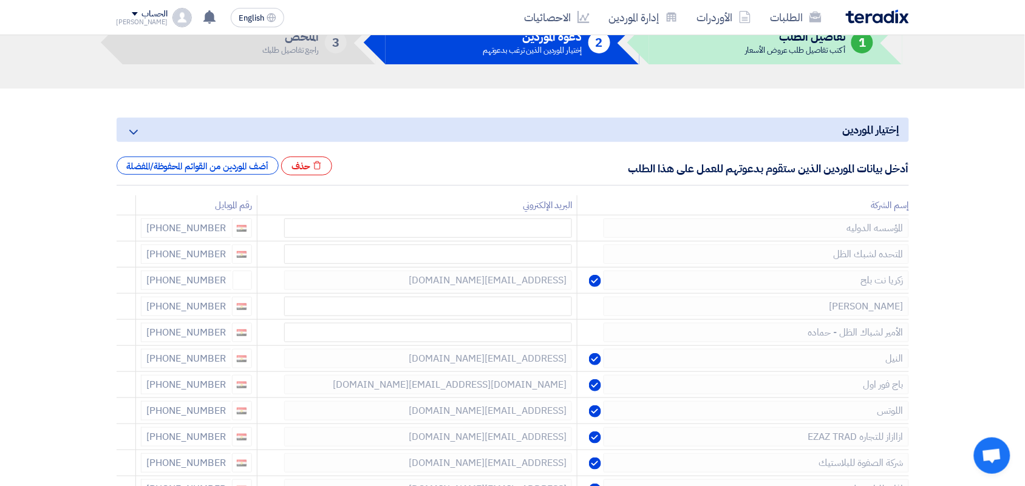
click at [0, 0] on icon at bounding box center [0, 0] width 0 height 0
click at [120, 386] on icon at bounding box center [119, 388] width 21 height 21
click at [0, 0] on icon at bounding box center [0, 0] width 0 height 0
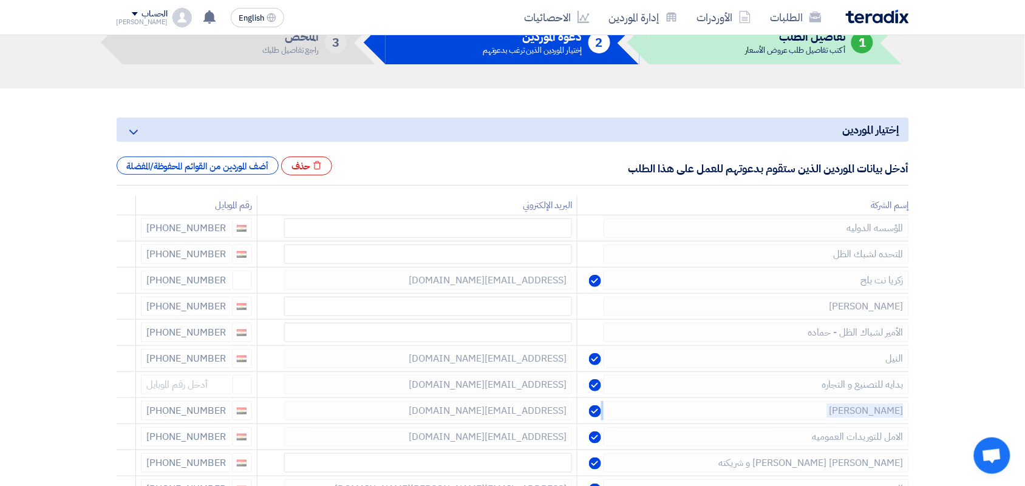
click at [0, 0] on icon at bounding box center [0, 0] width 0 height 0
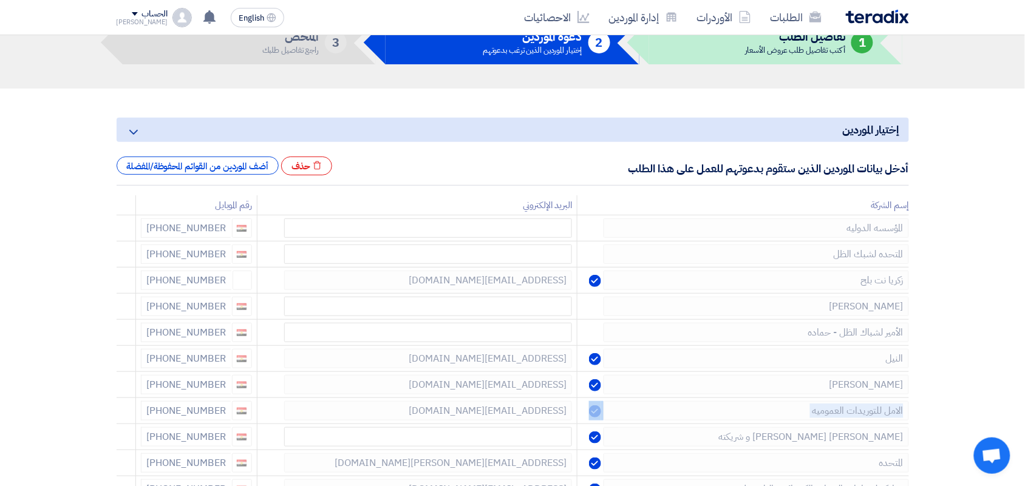
click at [0, 0] on icon at bounding box center [0, 0] width 0 height 0
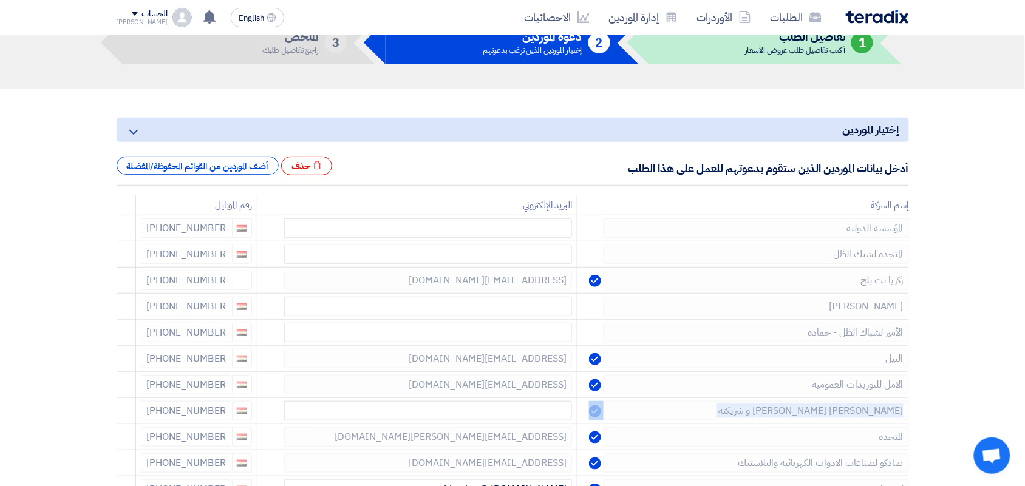
click at [0, 0] on icon at bounding box center [0, 0] width 0 height 0
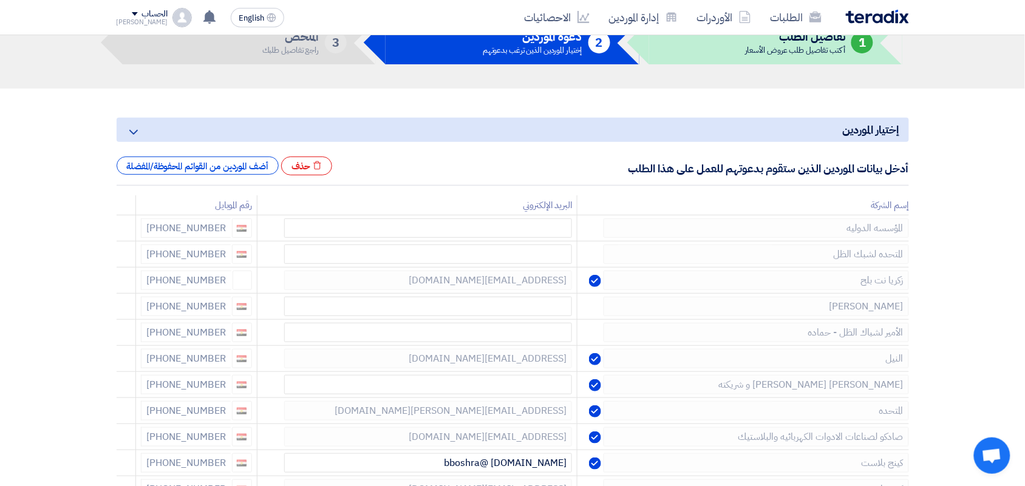
click at [0, 0] on icon at bounding box center [0, 0] width 0 height 0
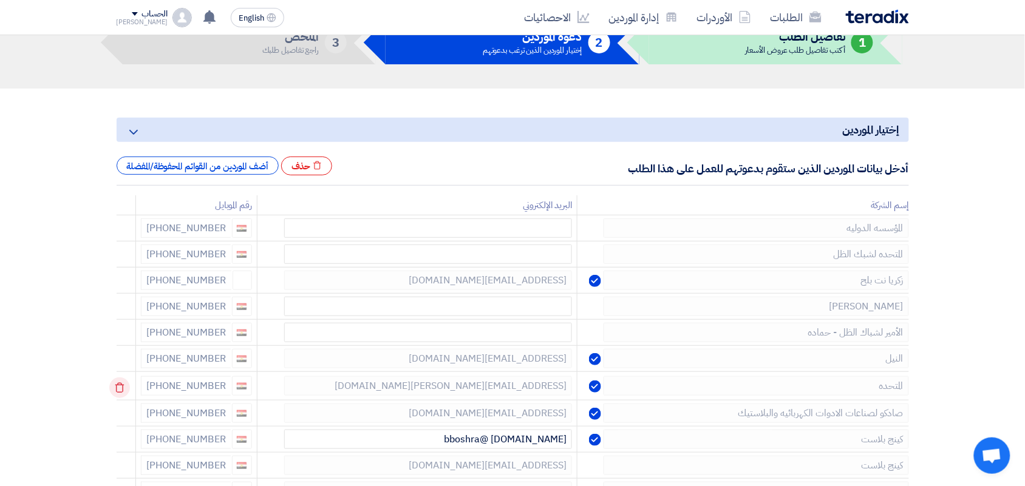
click at [120, 384] on use at bounding box center [119, 388] width 9 height 10
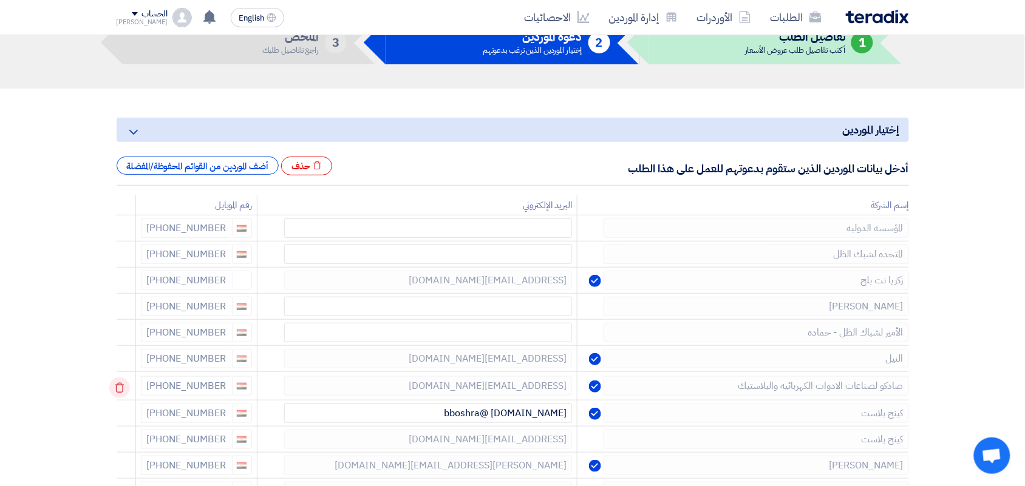
click at [120, 384] on use at bounding box center [119, 388] width 9 height 10
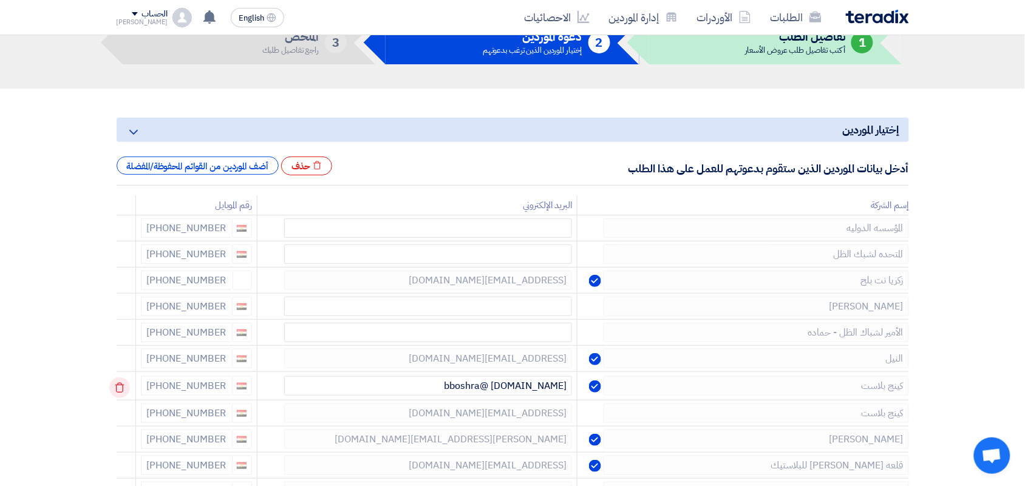
click at [120, 384] on use at bounding box center [119, 388] width 9 height 10
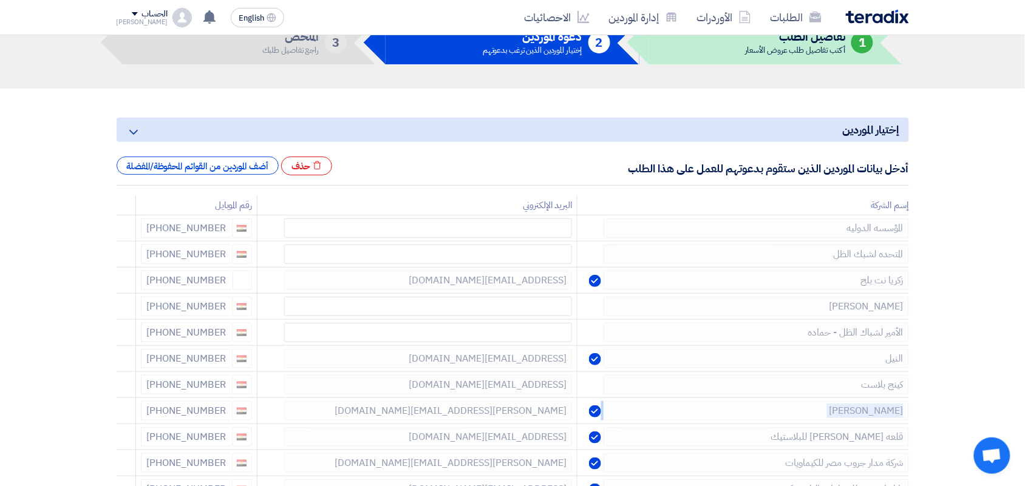
click at [0, 0] on use at bounding box center [0, 0] width 0 height 0
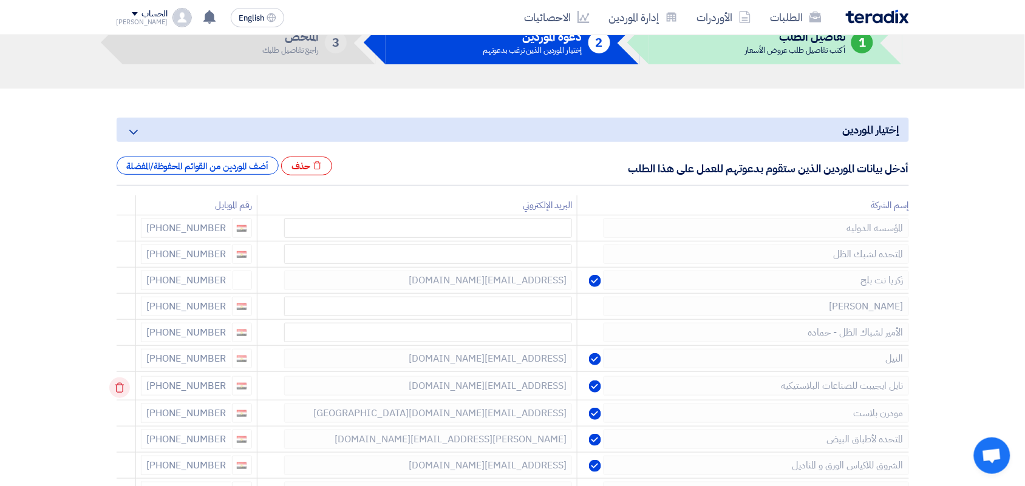
click at [120, 384] on use at bounding box center [119, 388] width 9 height 10
click at [120, 384] on icon at bounding box center [119, 388] width 21 height 21
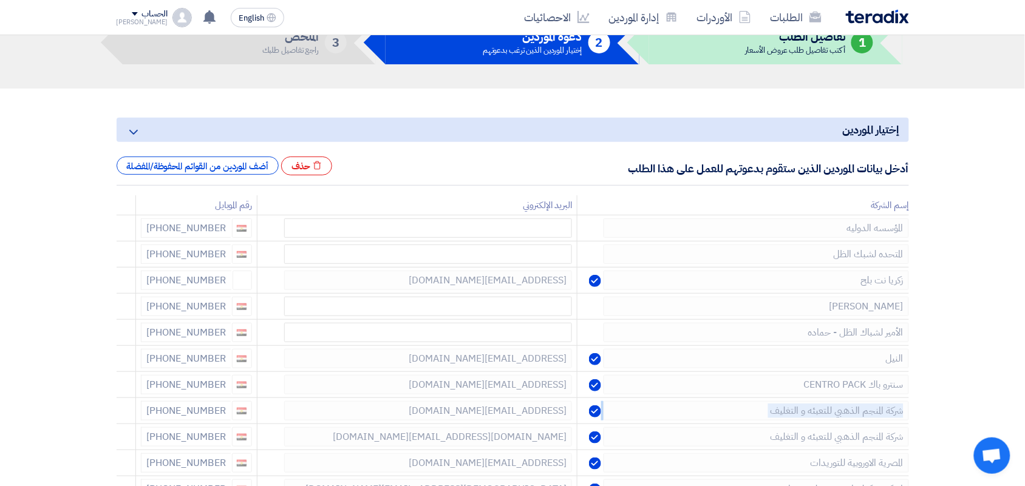
click at [0, 0] on icon at bounding box center [0, 0] width 0 height 0
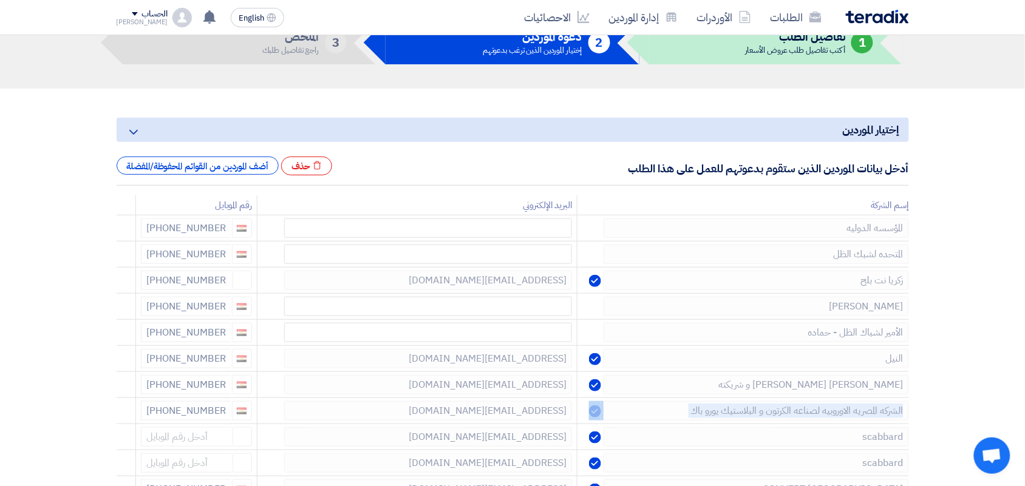
click at [0, 0] on icon at bounding box center [0, 0] width 0 height 0
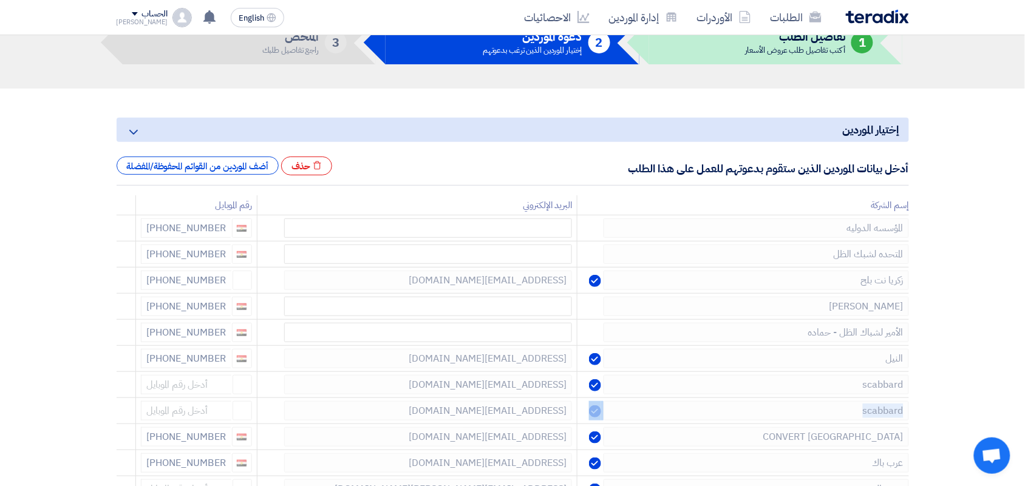
click at [0, 0] on icon at bounding box center [0, 0] width 0 height 0
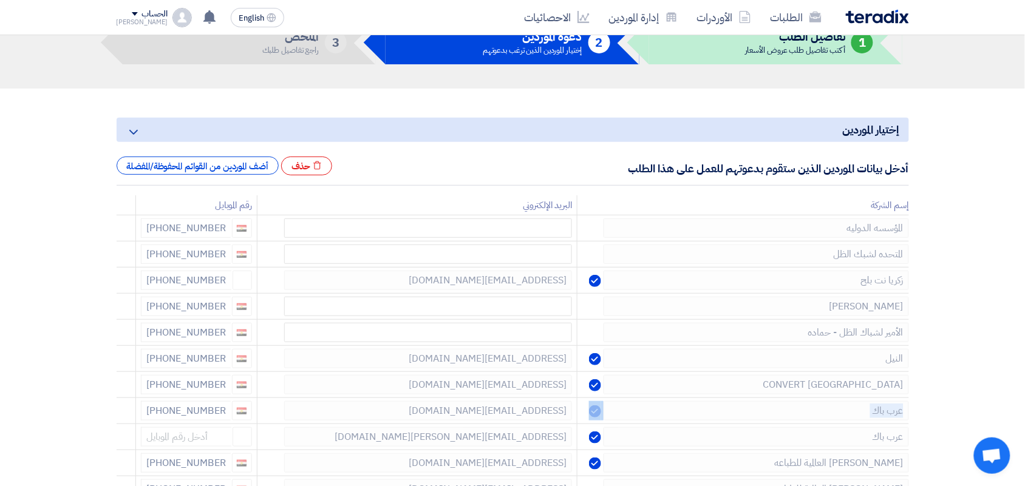
click at [0, 0] on icon at bounding box center [0, 0] width 0 height 0
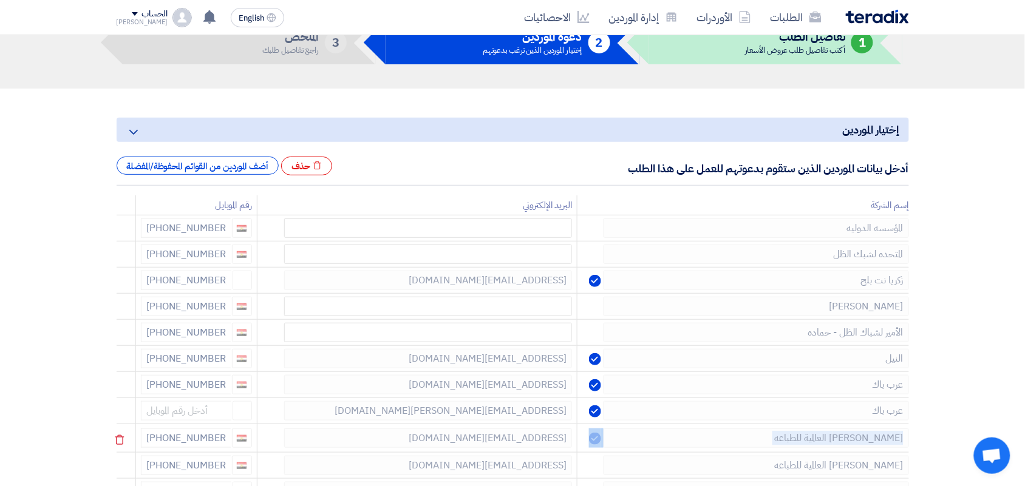
click at [0, 0] on icon at bounding box center [0, 0] width 0 height 0
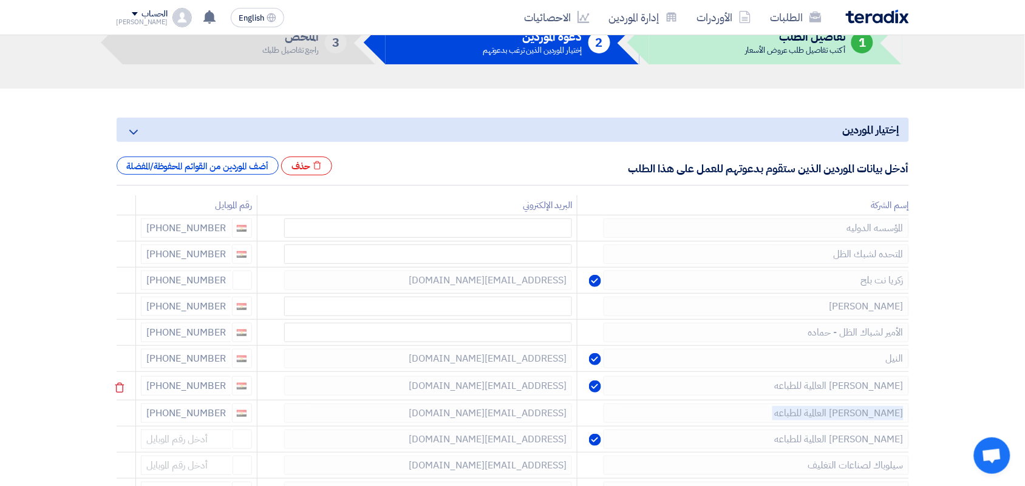
click at [120, 383] on icon at bounding box center [119, 388] width 21 height 21
click at [0, 0] on icon at bounding box center [0, 0] width 0 height 0
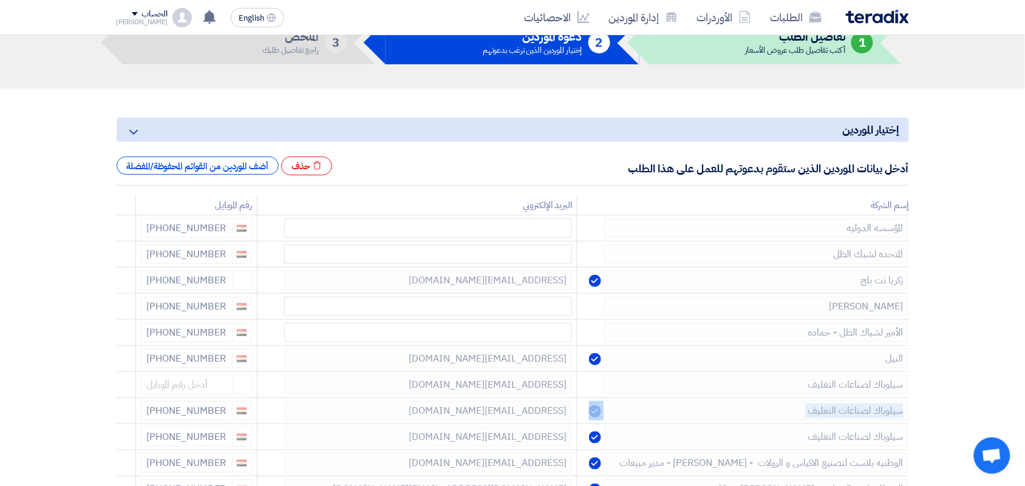
click at [0, 0] on icon at bounding box center [0, 0] width 0 height 0
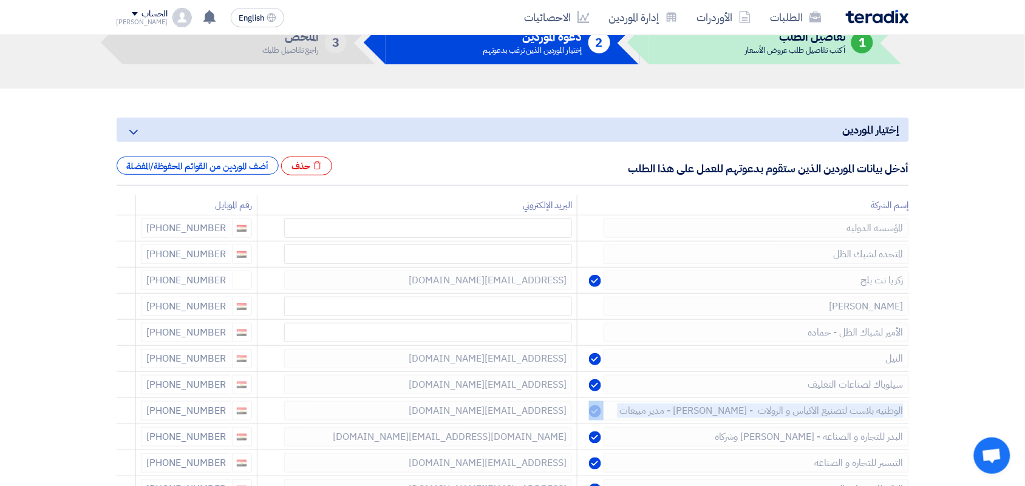
click at [0, 0] on icon at bounding box center [0, 0] width 0 height 0
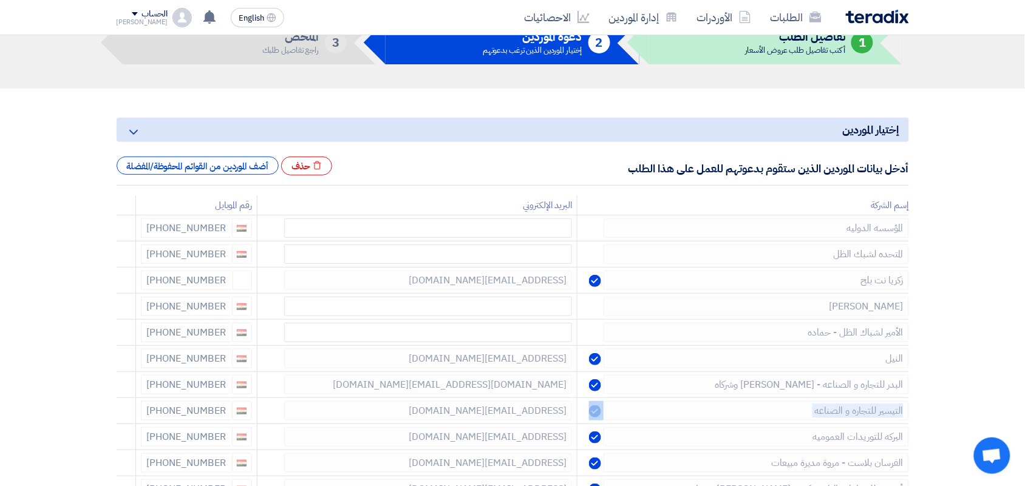
click at [0, 0] on icon at bounding box center [0, 0] width 0 height 0
click at [120, 383] on icon at bounding box center [119, 388] width 21 height 21
click at [0, 0] on icon at bounding box center [0, 0] width 0 height 0
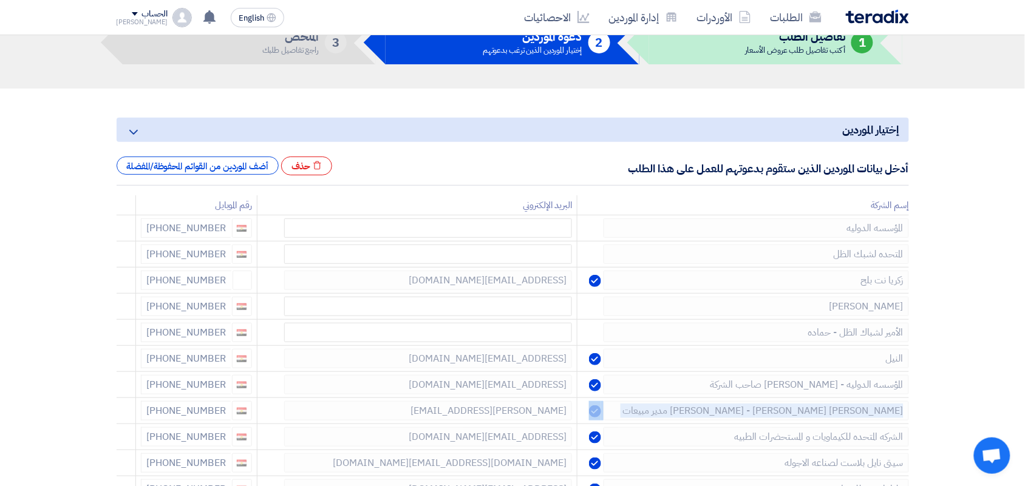
click at [0, 0] on icon at bounding box center [0, 0] width 0 height 0
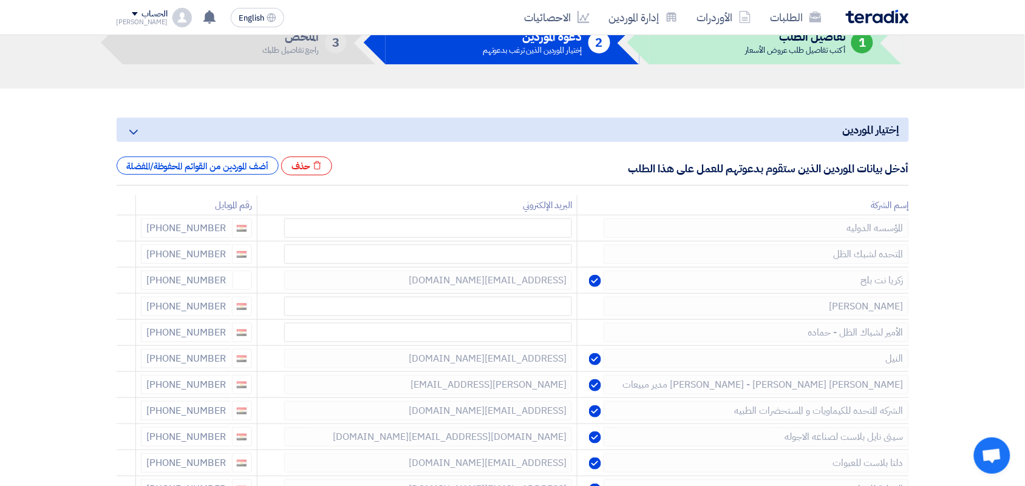
click at [0, 0] on icon at bounding box center [0, 0] width 0 height 0
click at [121, 381] on icon at bounding box center [119, 388] width 21 height 21
click at [0, 0] on icon at bounding box center [0, 0] width 0 height 0
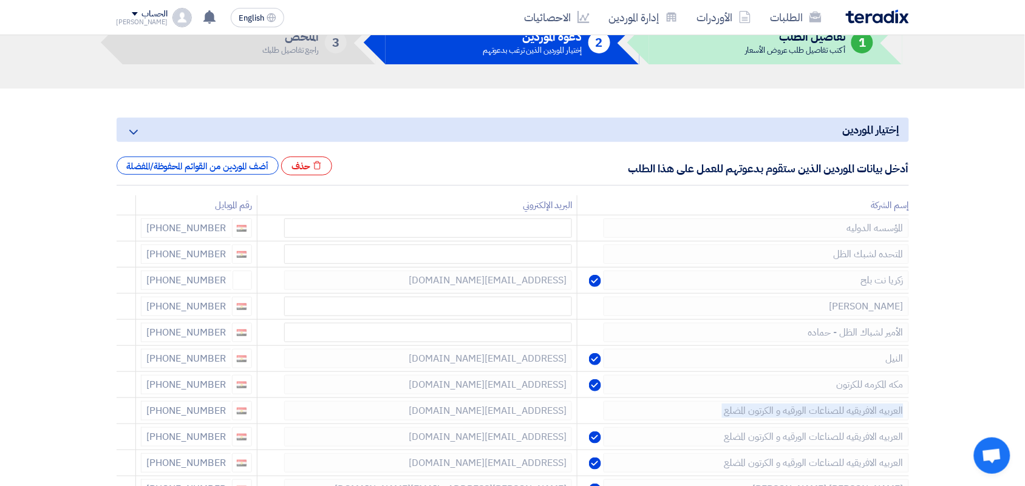
click at [0, 0] on icon at bounding box center [0, 0] width 0 height 0
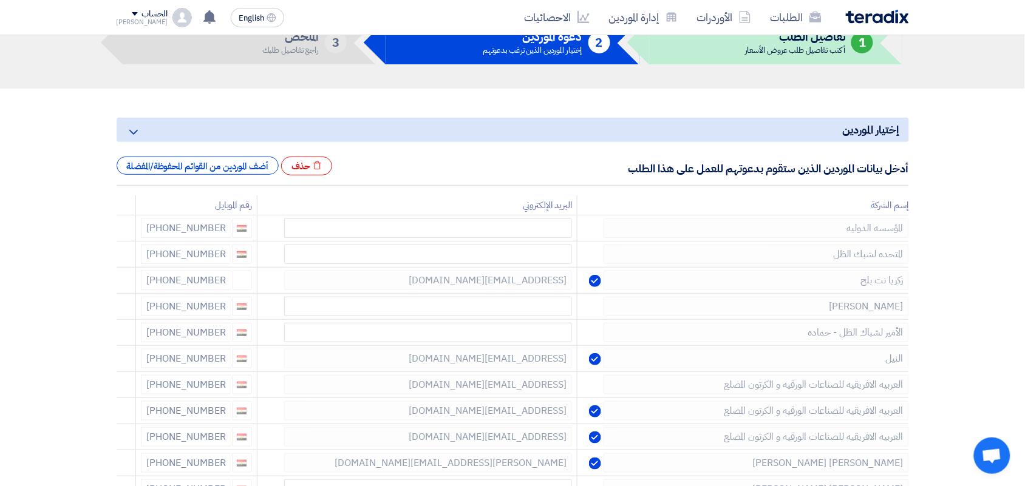
click at [0, 0] on icon at bounding box center [0, 0] width 0 height 0
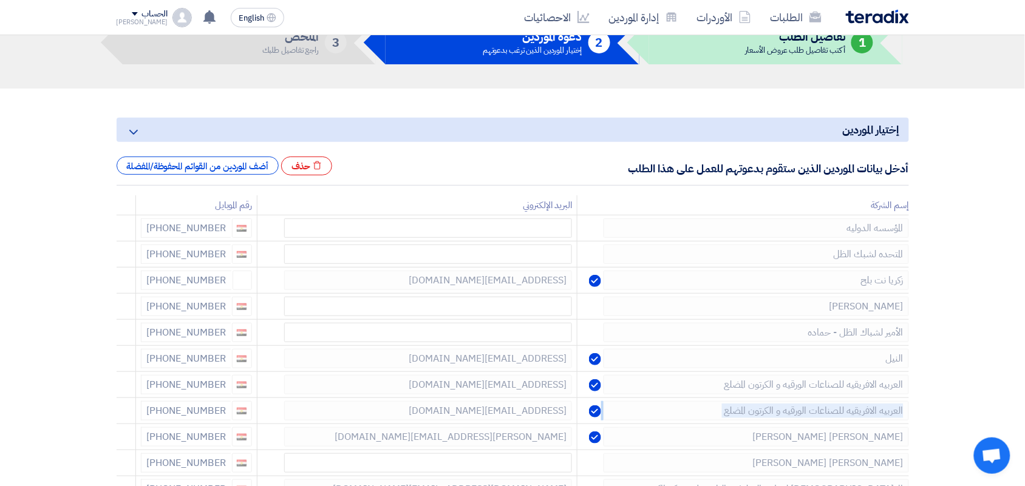
click at [0, 0] on icon at bounding box center [0, 0] width 0 height 0
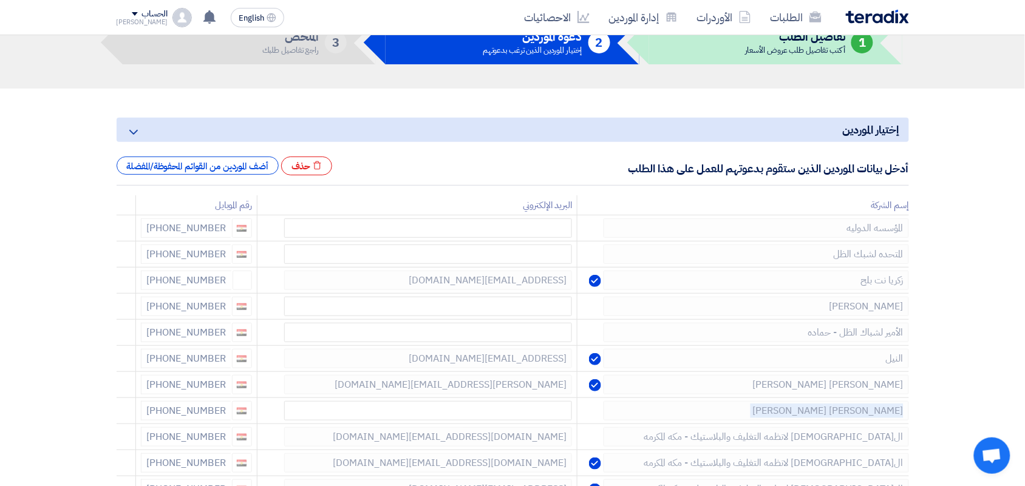
click at [0, 0] on icon at bounding box center [0, 0] width 0 height 0
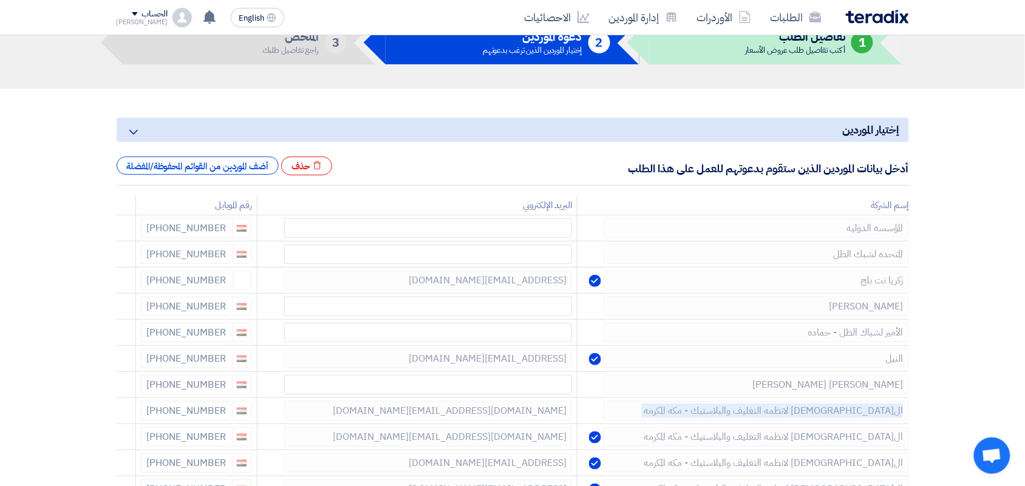
click at [0, 0] on icon at bounding box center [0, 0] width 0 height 0
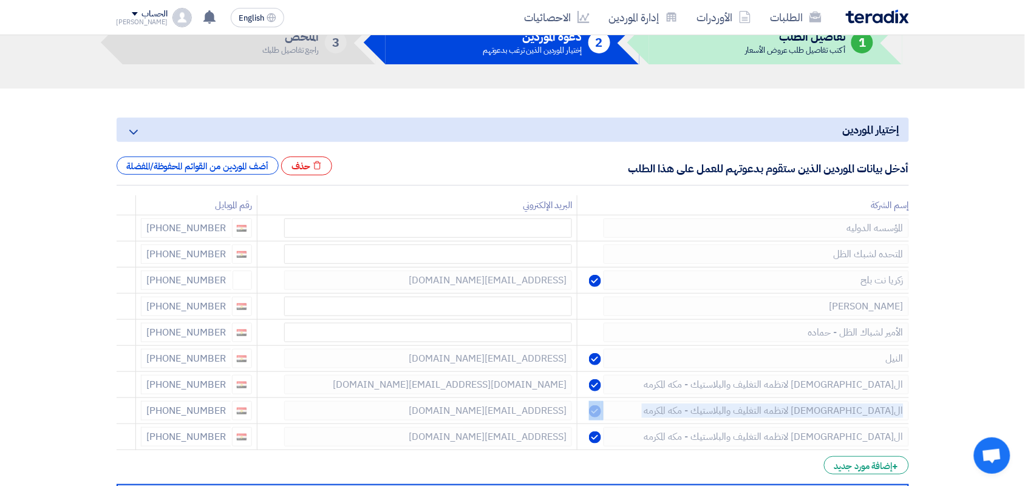
click at [0, 0] on icon at bounding box center [0, 0] width 0 height 0
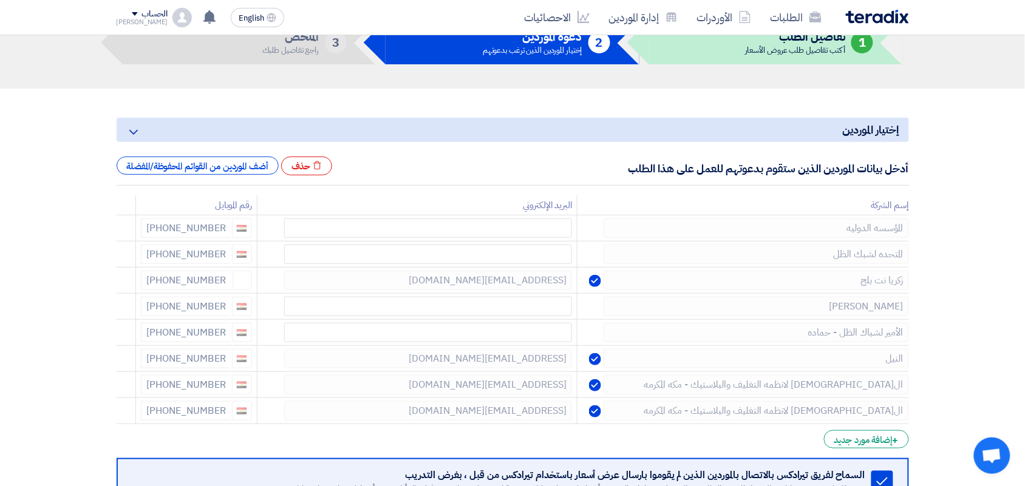
click at [0, 0] on icon at bounding box center [0, 0] width 0 height 0
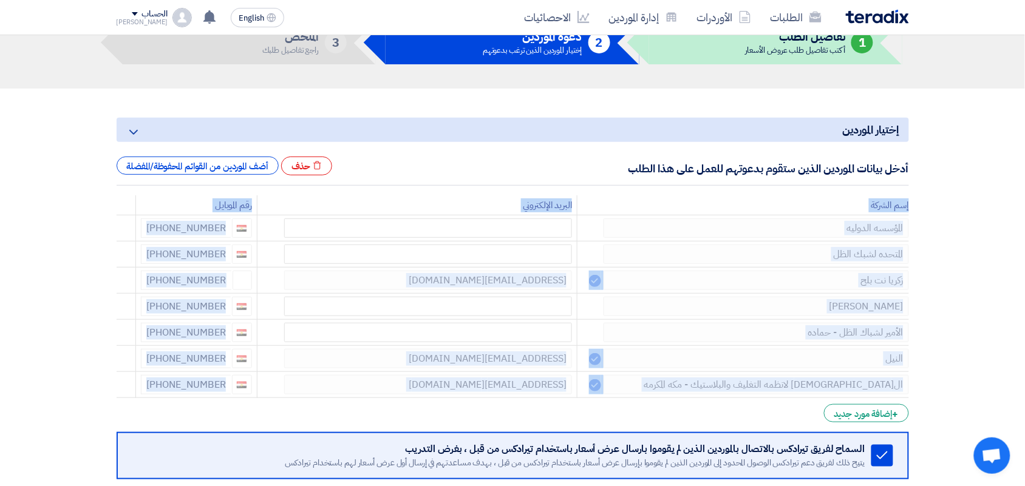
click at [0, 0] on icon at bounding box center [0, 0] width 0 height 0
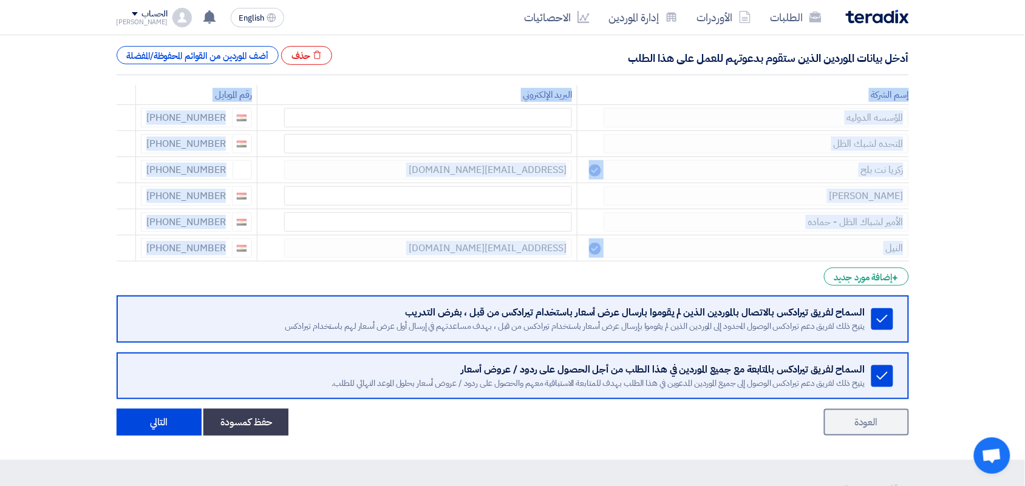
scroll to position [380, 0]
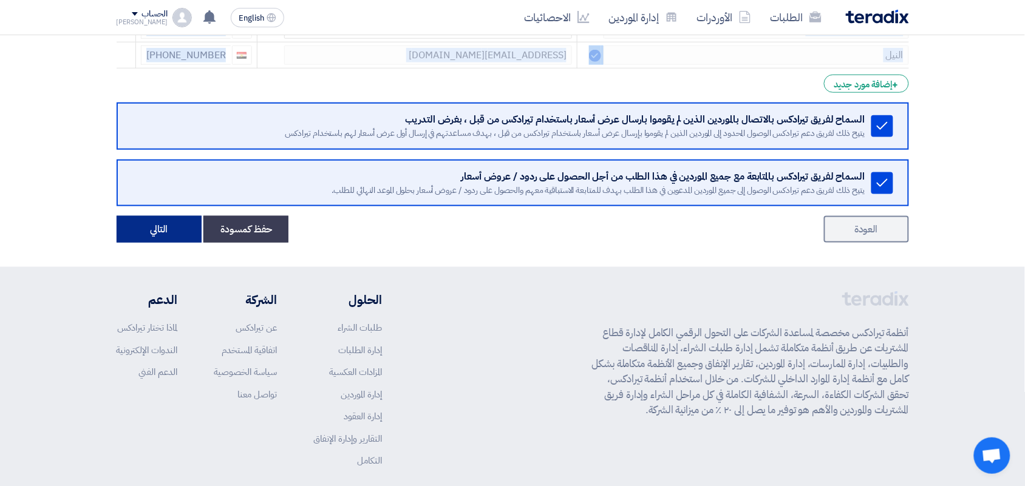
click at [165, 220] on button "التالي" at bounding box center [159, 229] width 85 height 27
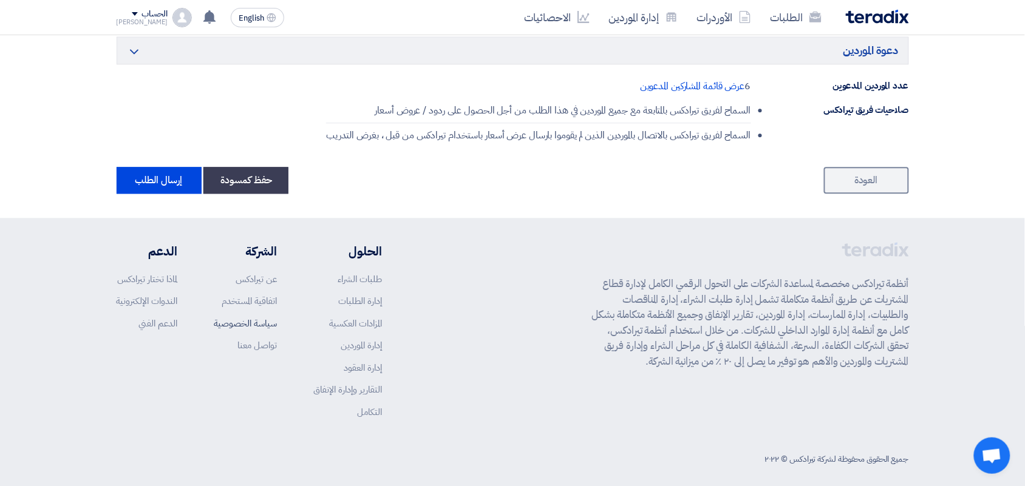
scroll to position [766, 0]
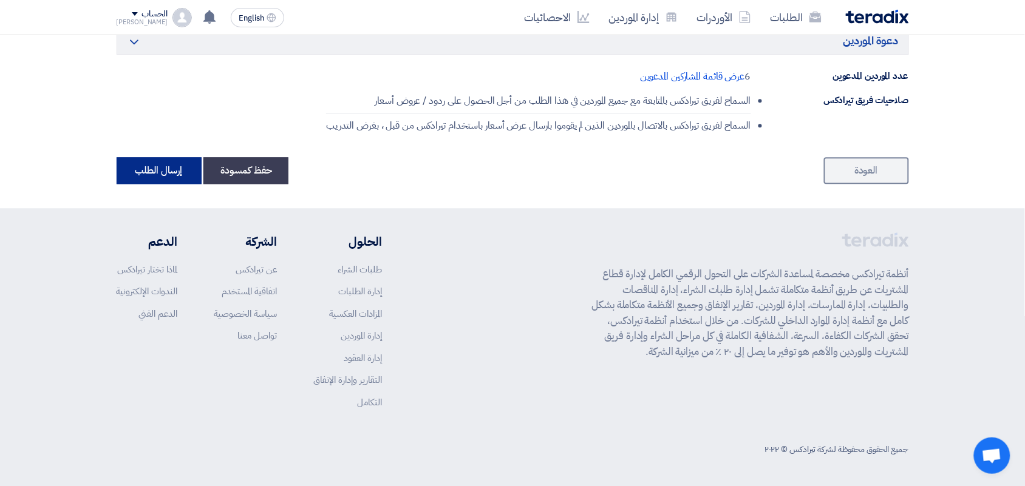
click at [145, 171] on button "إرسال الطلب" at bounding box center [159, 170] width 85 height 27
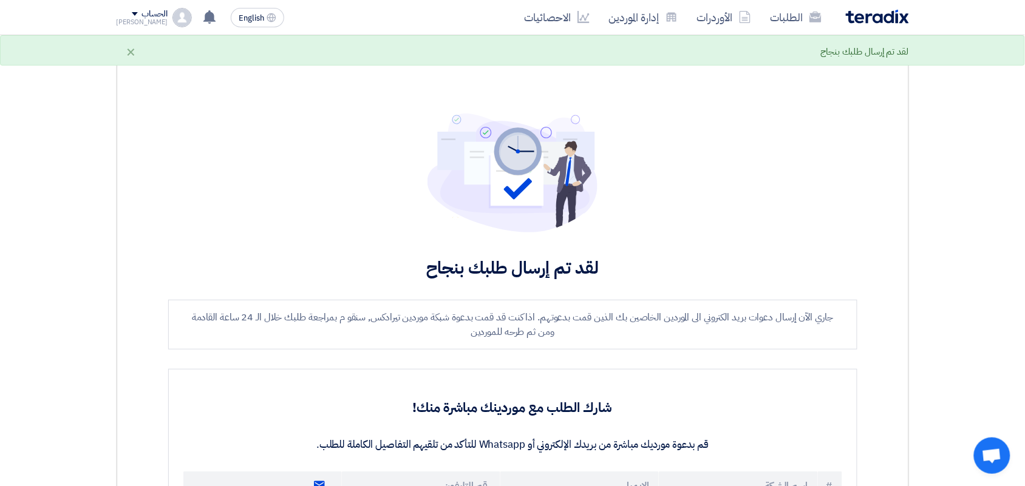
click at [867, 22] on img at bounding box center [877, 17] width 63 height 14
